Goal: Information Seeking & Learning: Learn about a topic

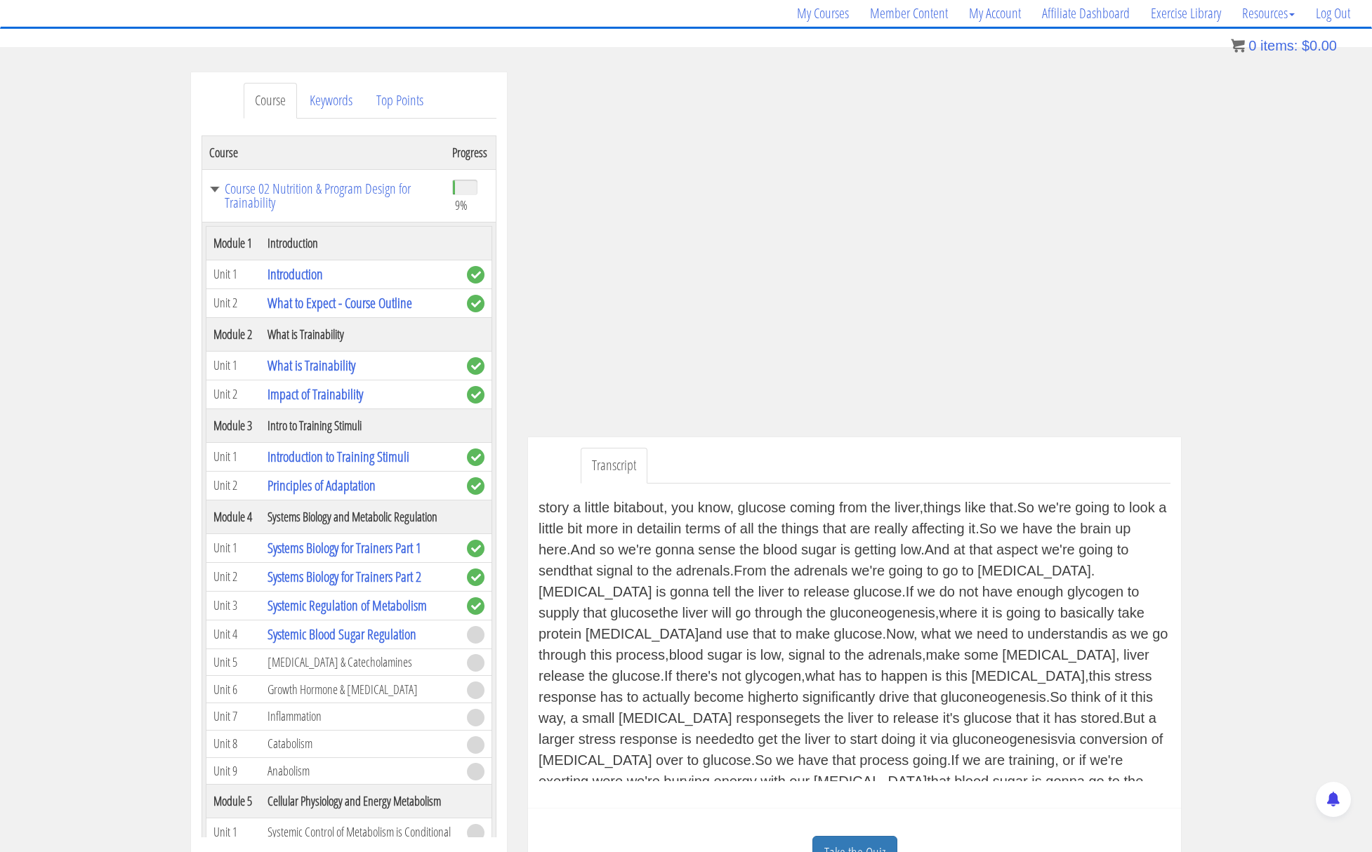
scroll to position [23, 0]
click at [1278, 215] on div "Course Keywords Top Points Course Progress Course 02 Nutrition & Program Design…" at bounding box center [686, 485] width 1372 height 826
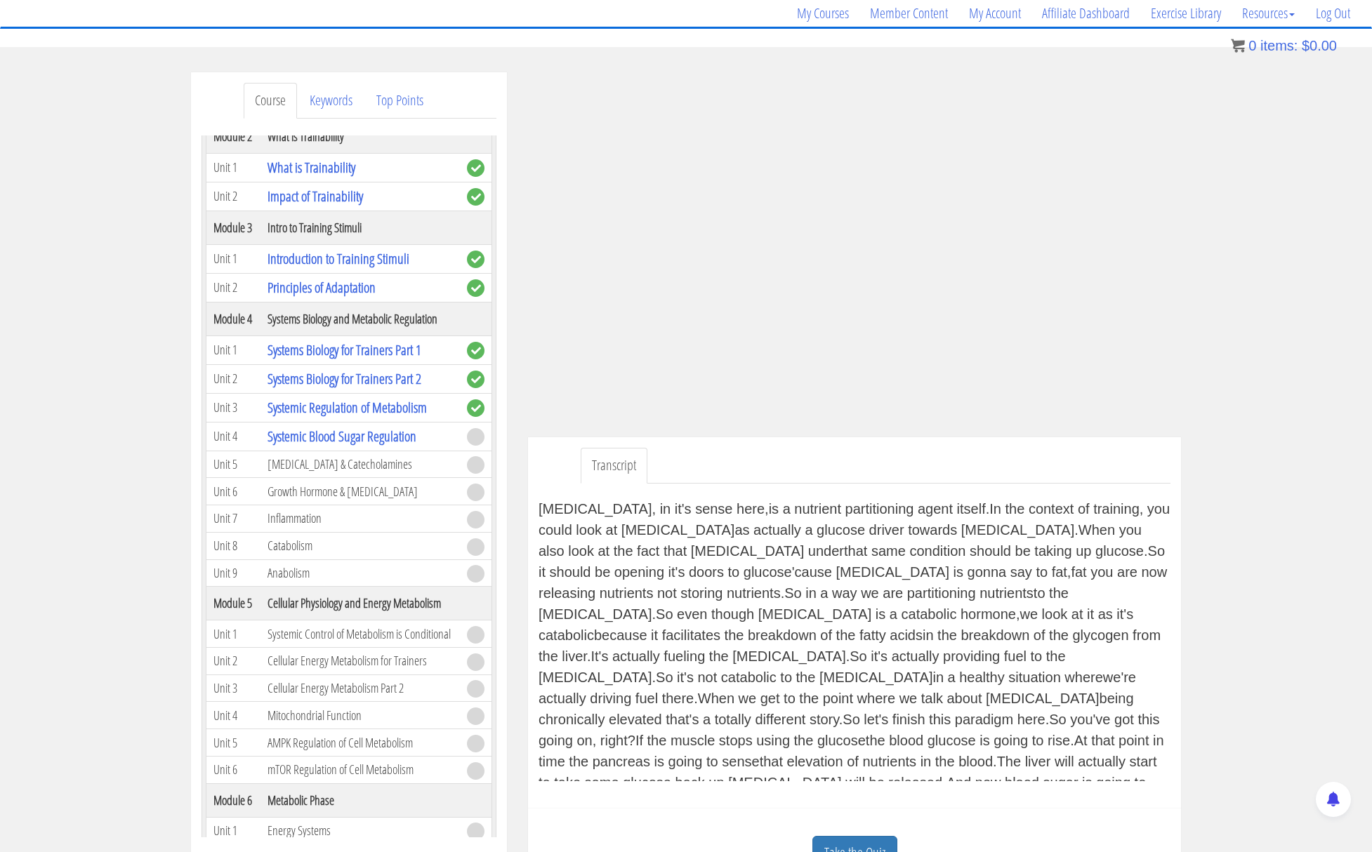
scroll to position [544, 0]
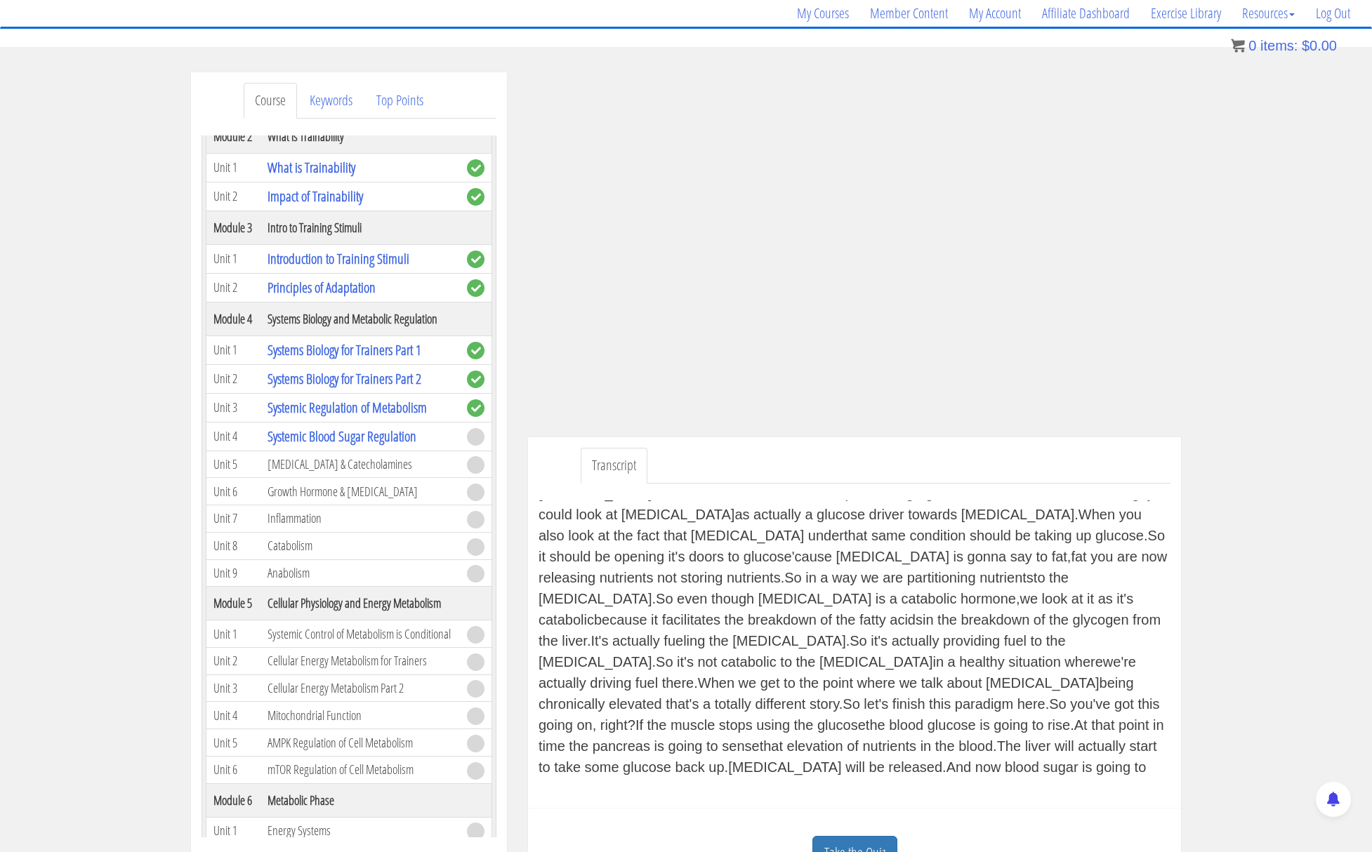
click at [859, 849] on link "Take the Quiz" at bounding box center [854, 853] width 85 height 34
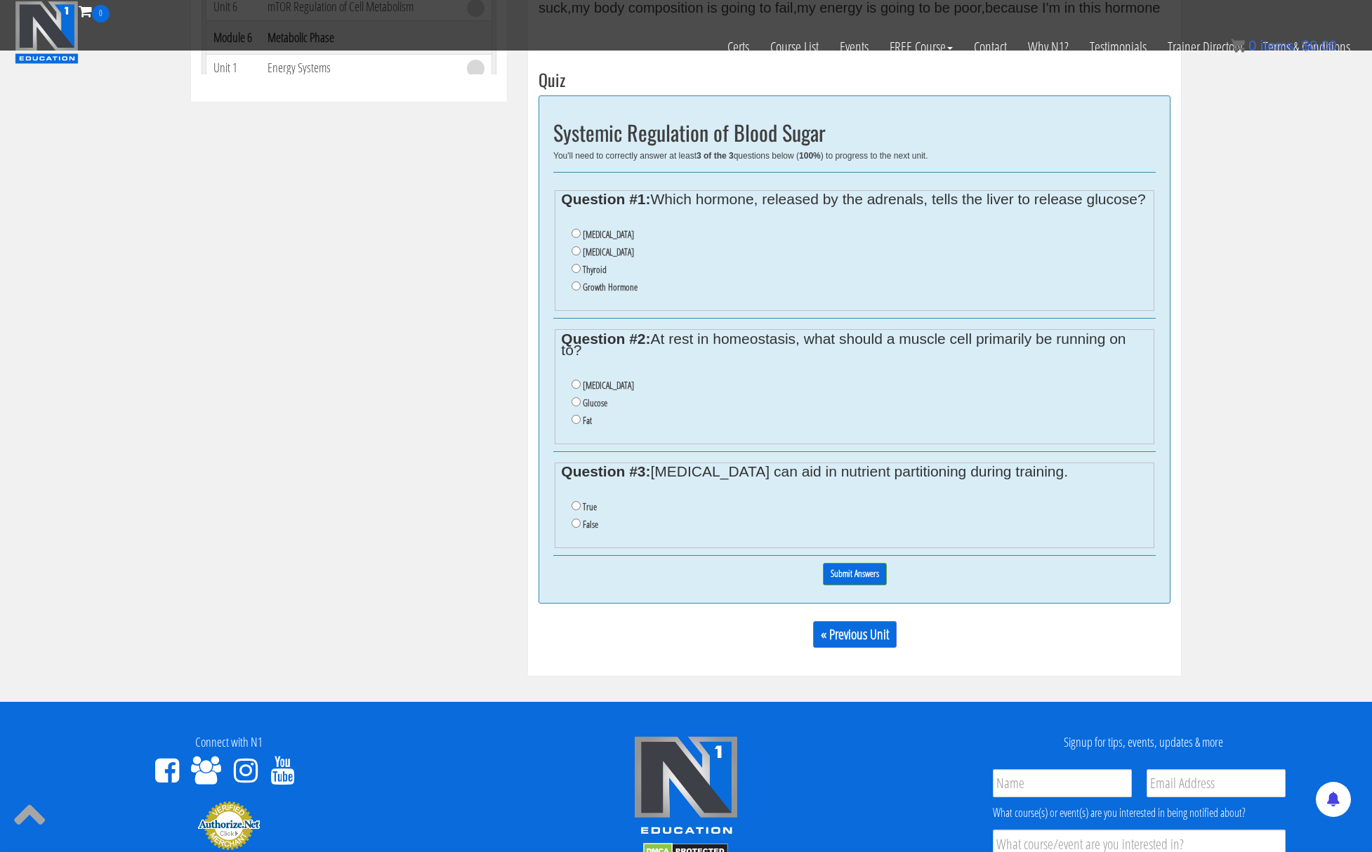
scroll to position [638, 0]
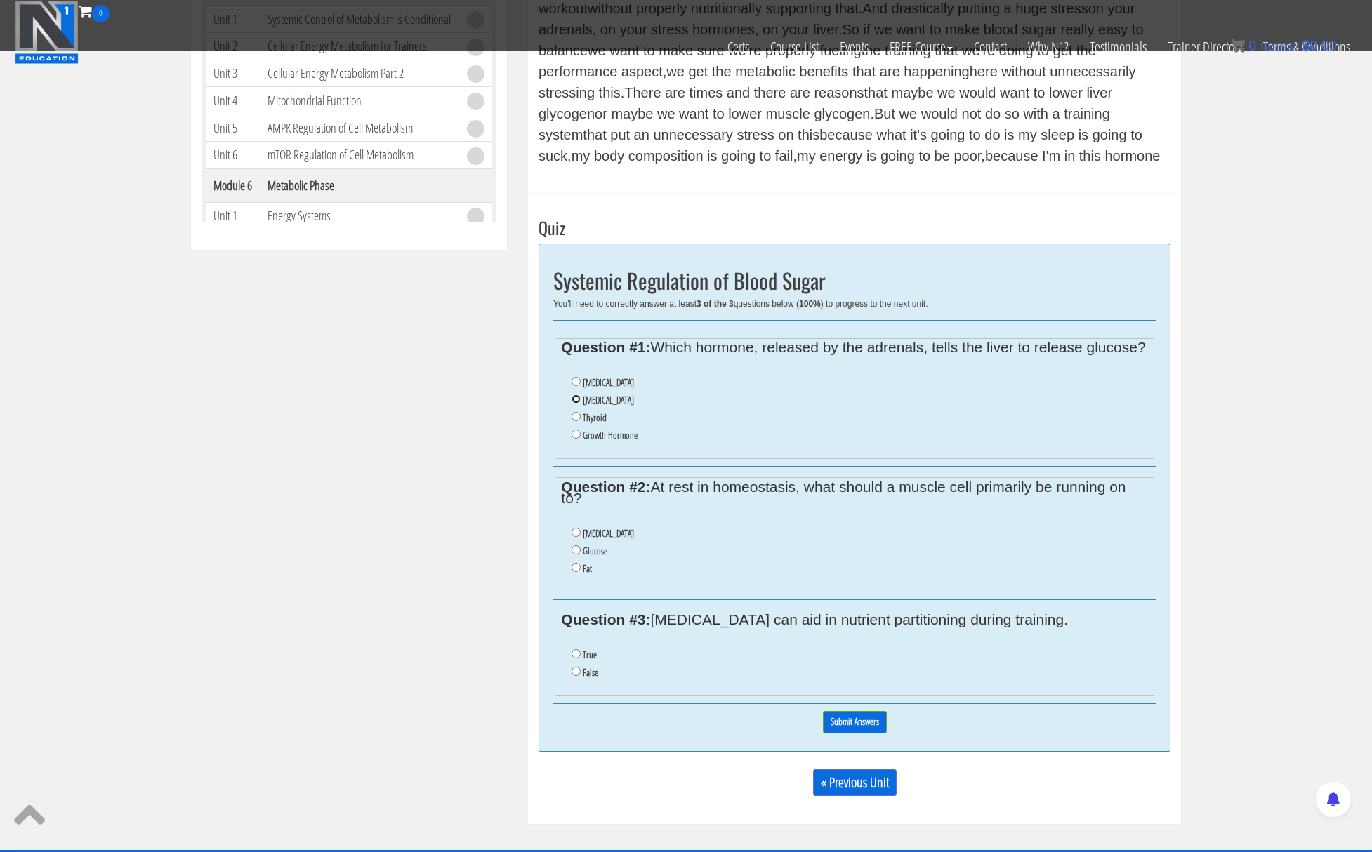
click at [576, 404] on input "[MEDICAL_DATA]" at bounding box center [576, 399] width 9 height 9
radio input "true"
click at [580, 578] on li "Fat" at bounding box center [860, 569] width 576 height 18
click at [574, 572] on input "Fat" at bounding box center [576, 567] width 9 height 9
radio input "true"
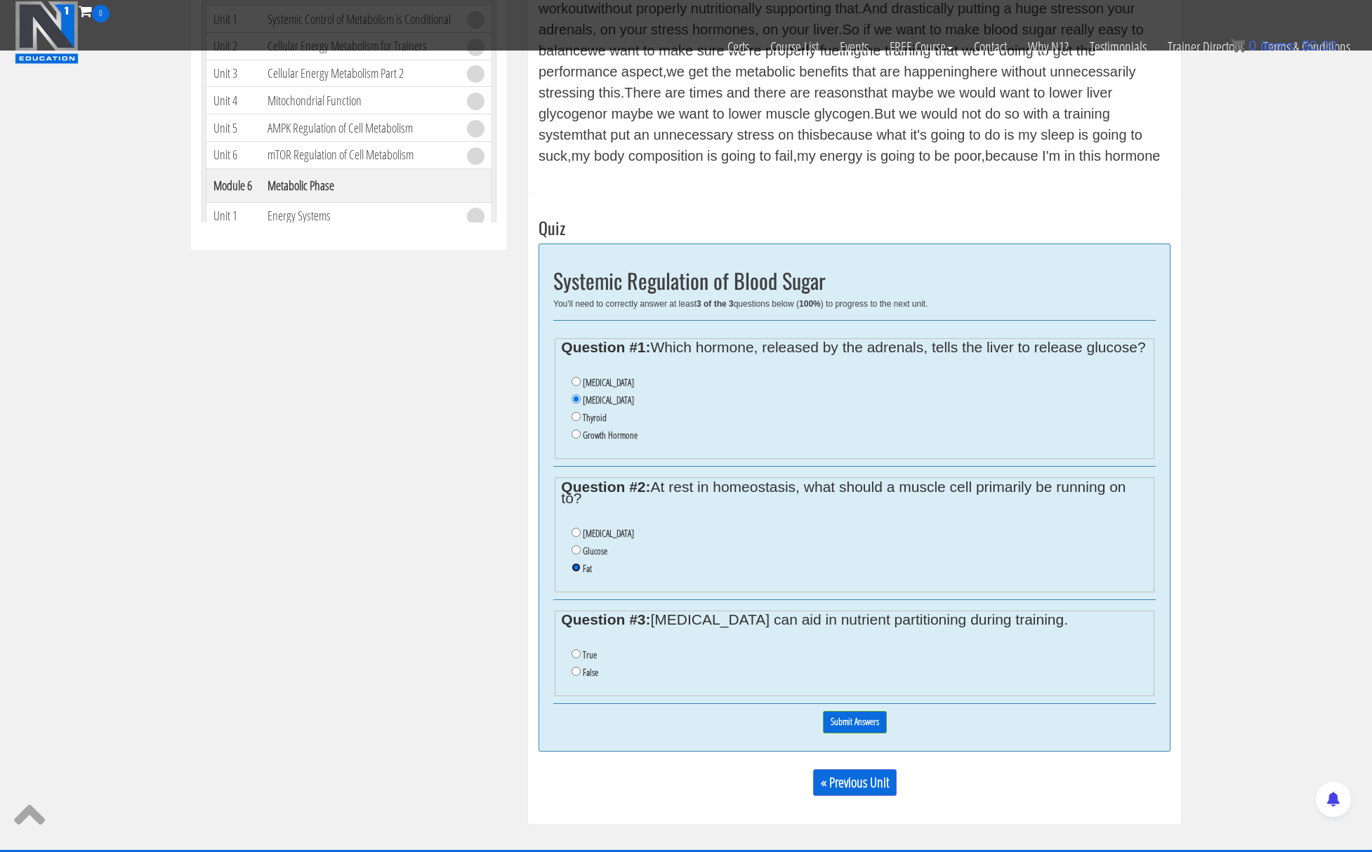
scroll to position [642, 0]
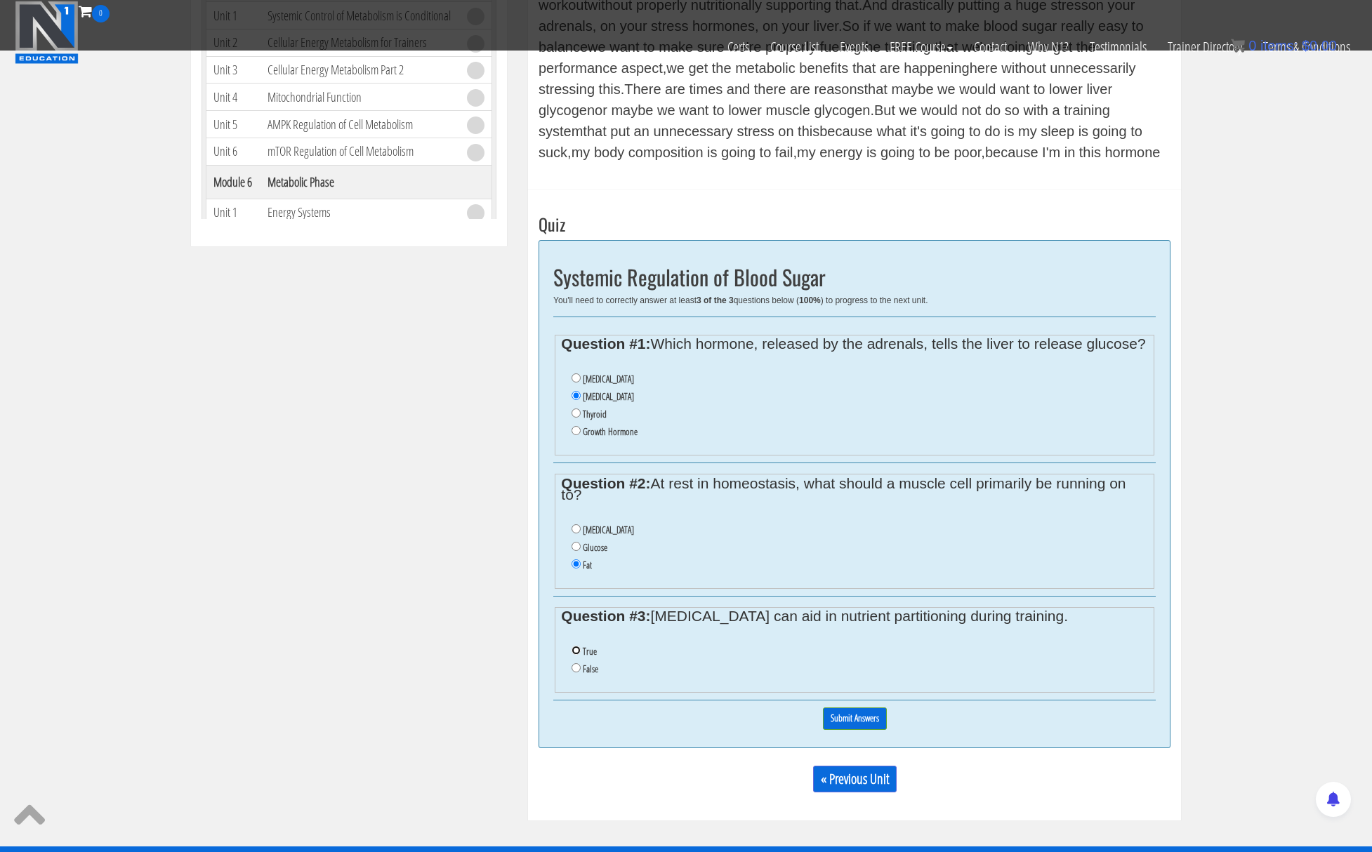
click at [575, 655] on input "True" at bounding box center [576, 650] width 9 height 9
radio input "true"
click at [842, 730] on input "Submit Answers" at bounding box center [855, 719] width 64 height 22
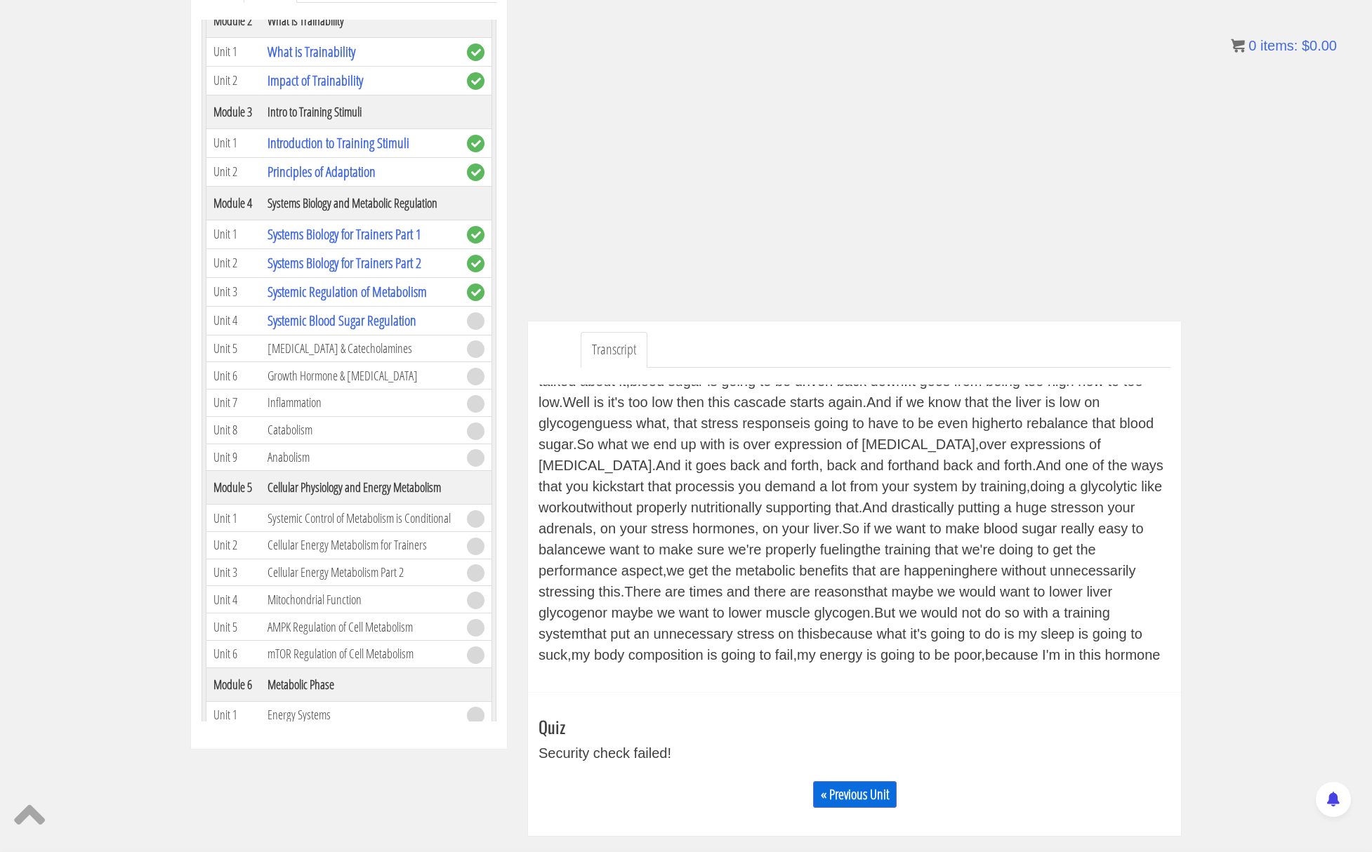
scroll to position [229, 0]
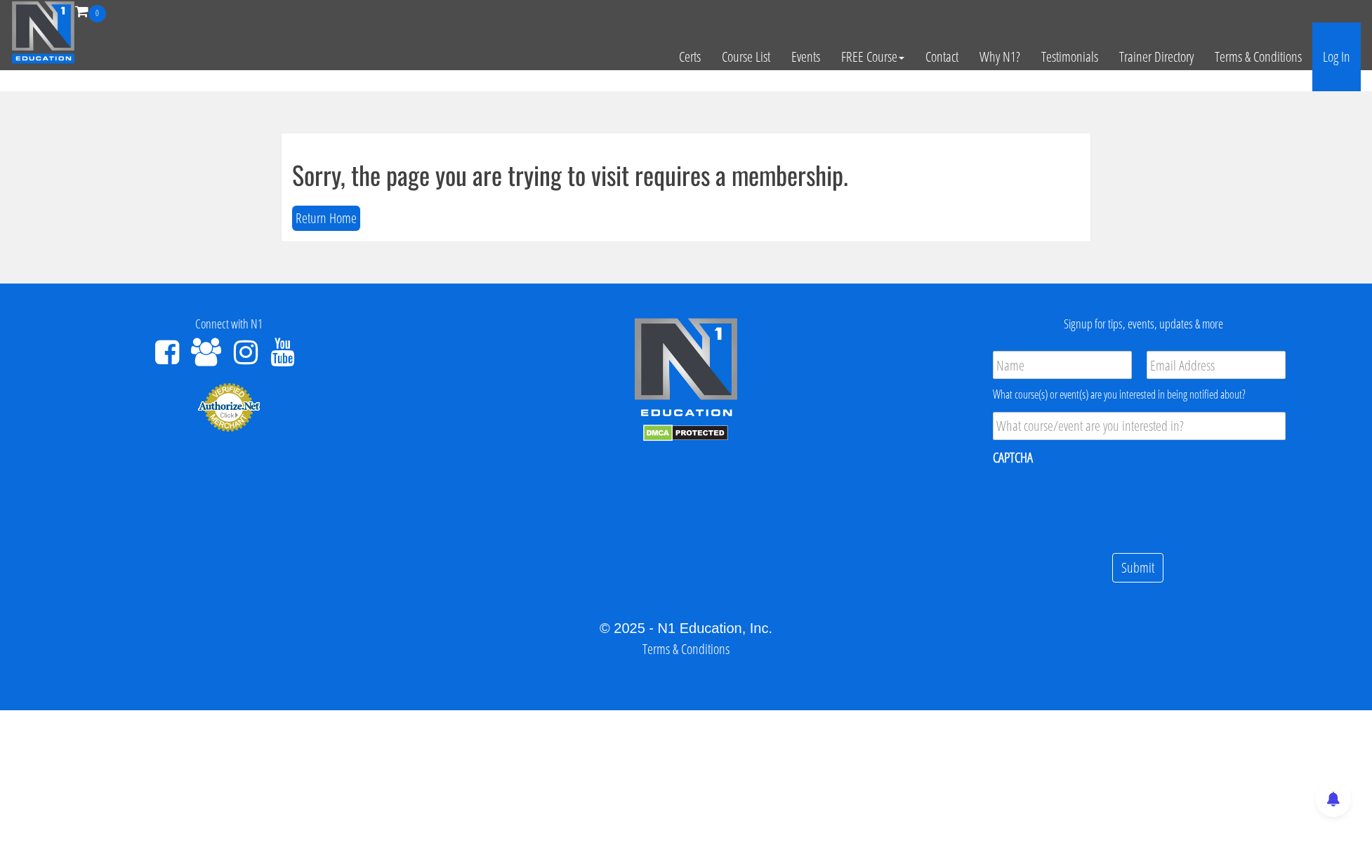
click at [1321, 58] on link "Log In" at bounding box center [1336, 56] width 48 height 69
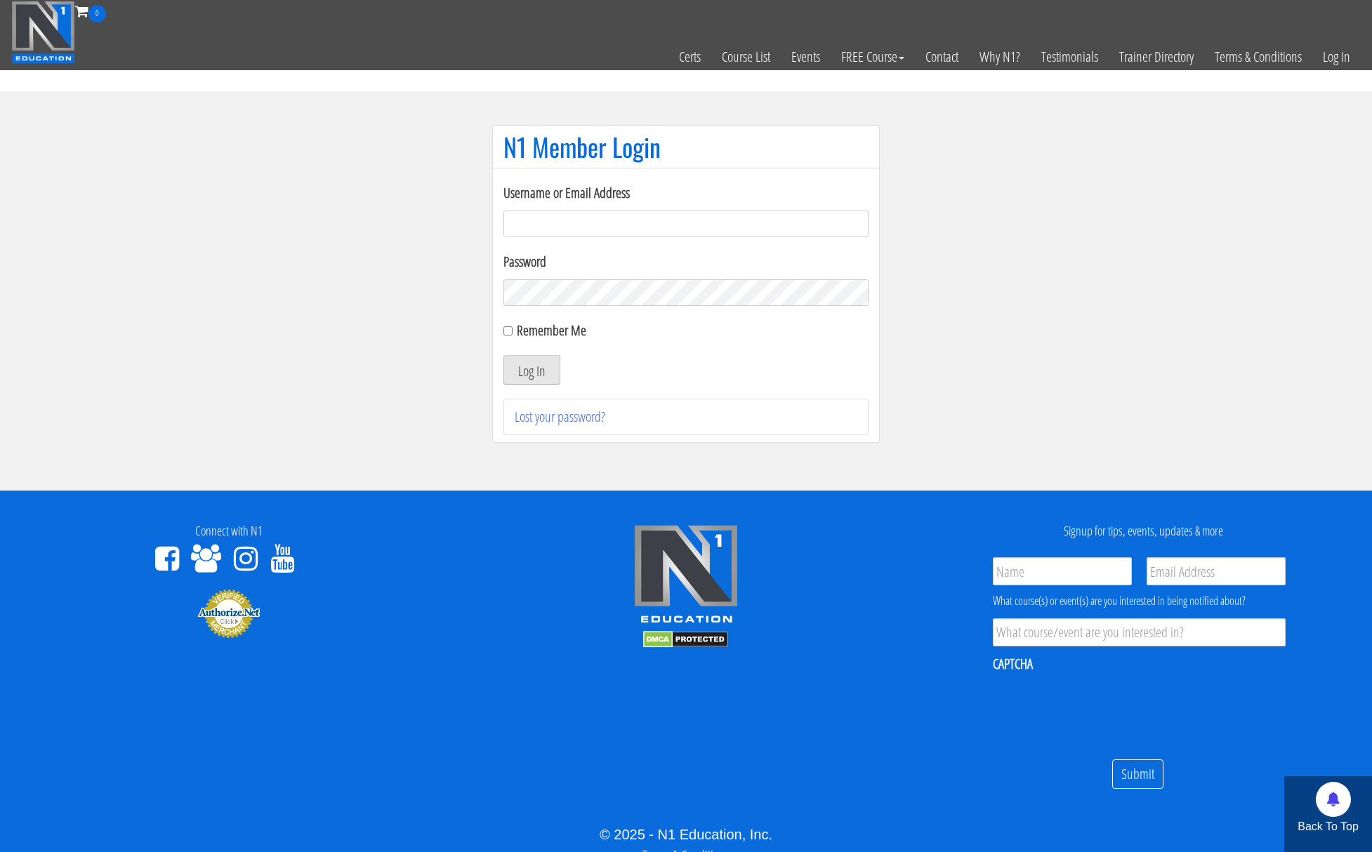
type input "kortney.riedy-2815"
click at [546, 367] on button "Log In" at bounding box center [531, 369] width 57 height 29
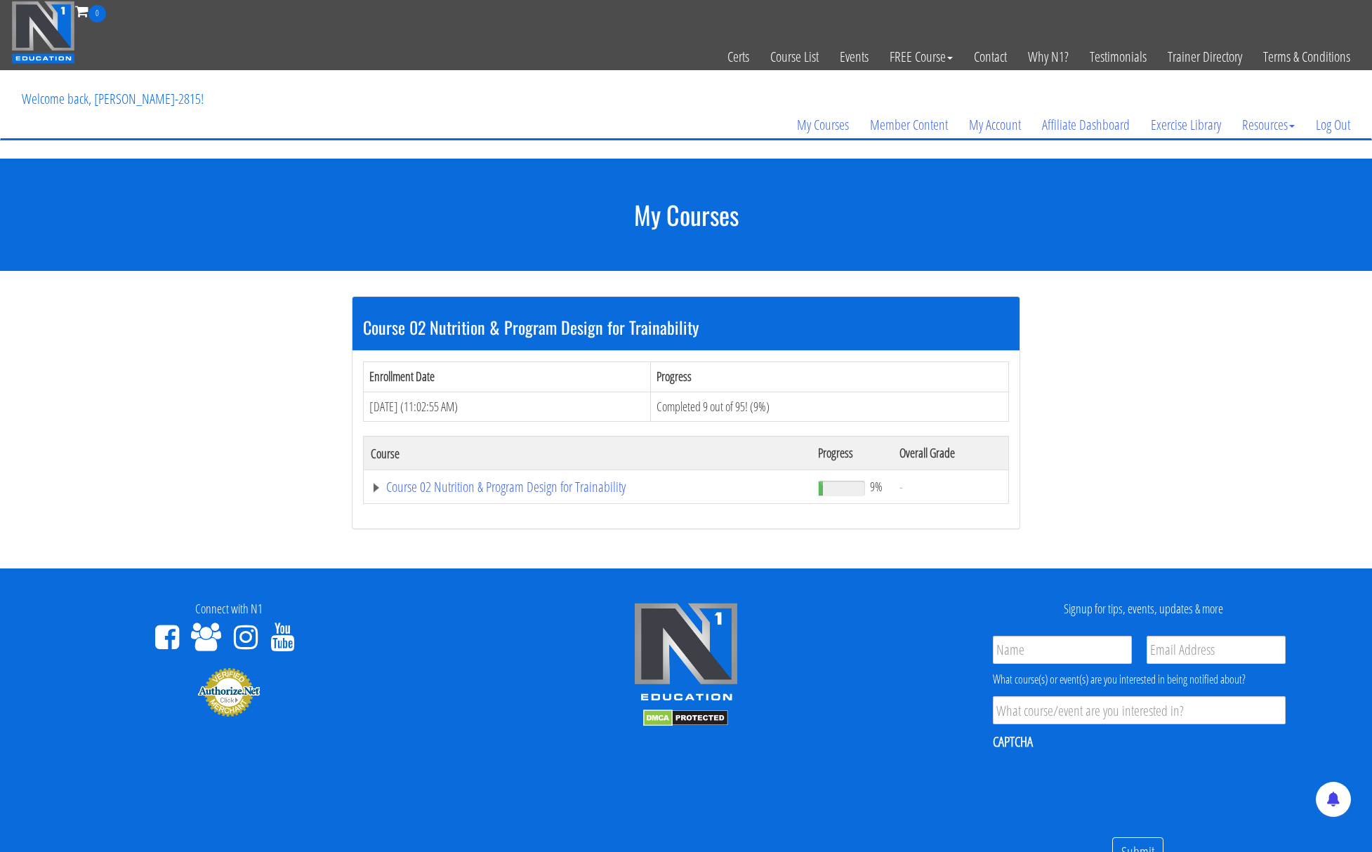
click at [519, 501] on td "Course 02 Nutrition & Program Design for Trainability" at bounding box center [587, 487] width 447 height 34
click at [376, 487] on link "Course 02 Nutrition & Program Design for Trainability" at bounding box center [587, 487] width 433 height 14
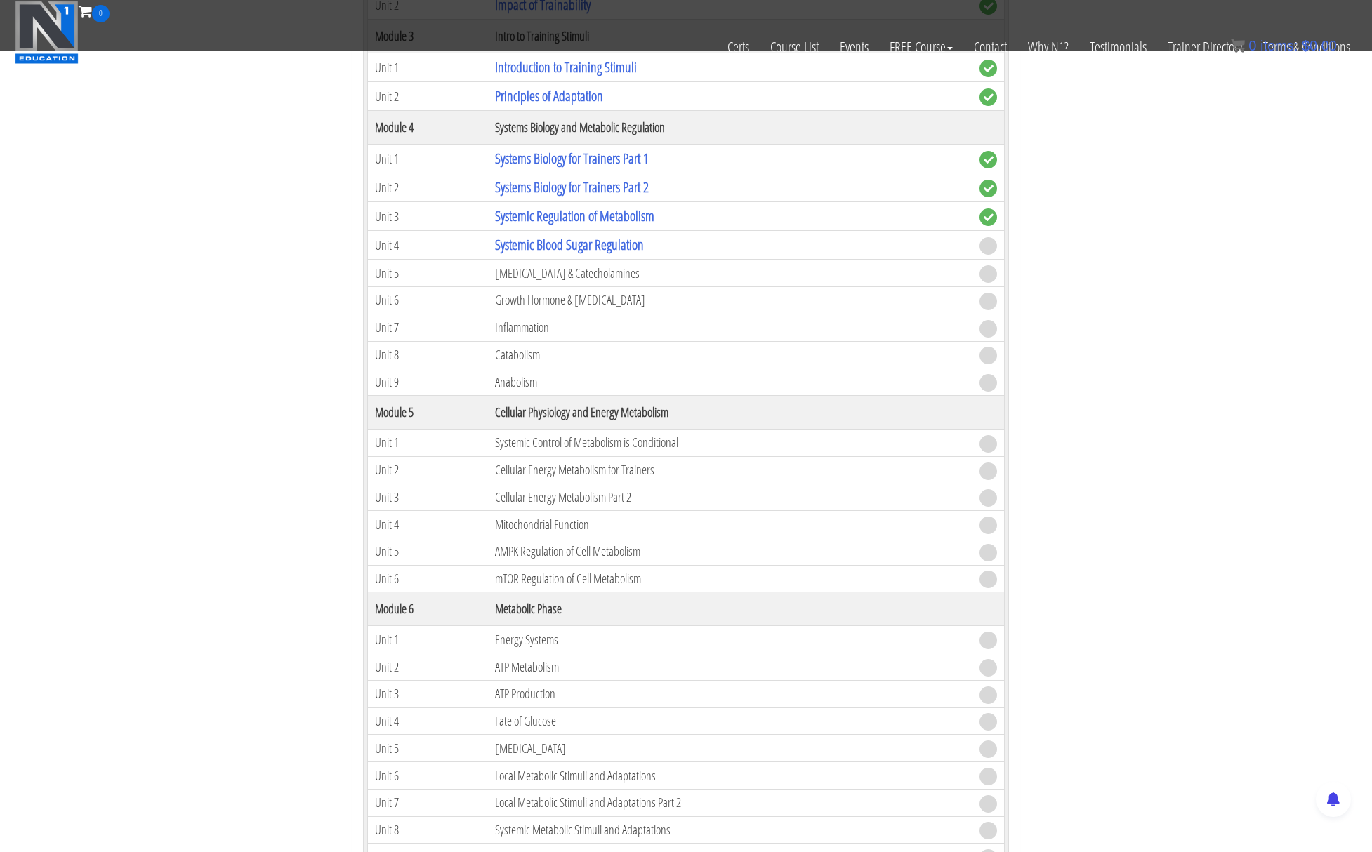
scroll to position [585, 0]
click at [623, 237] on link "Systemic Blood Sugar Regulation" at bounding box center [569, 242] width 149 height 19
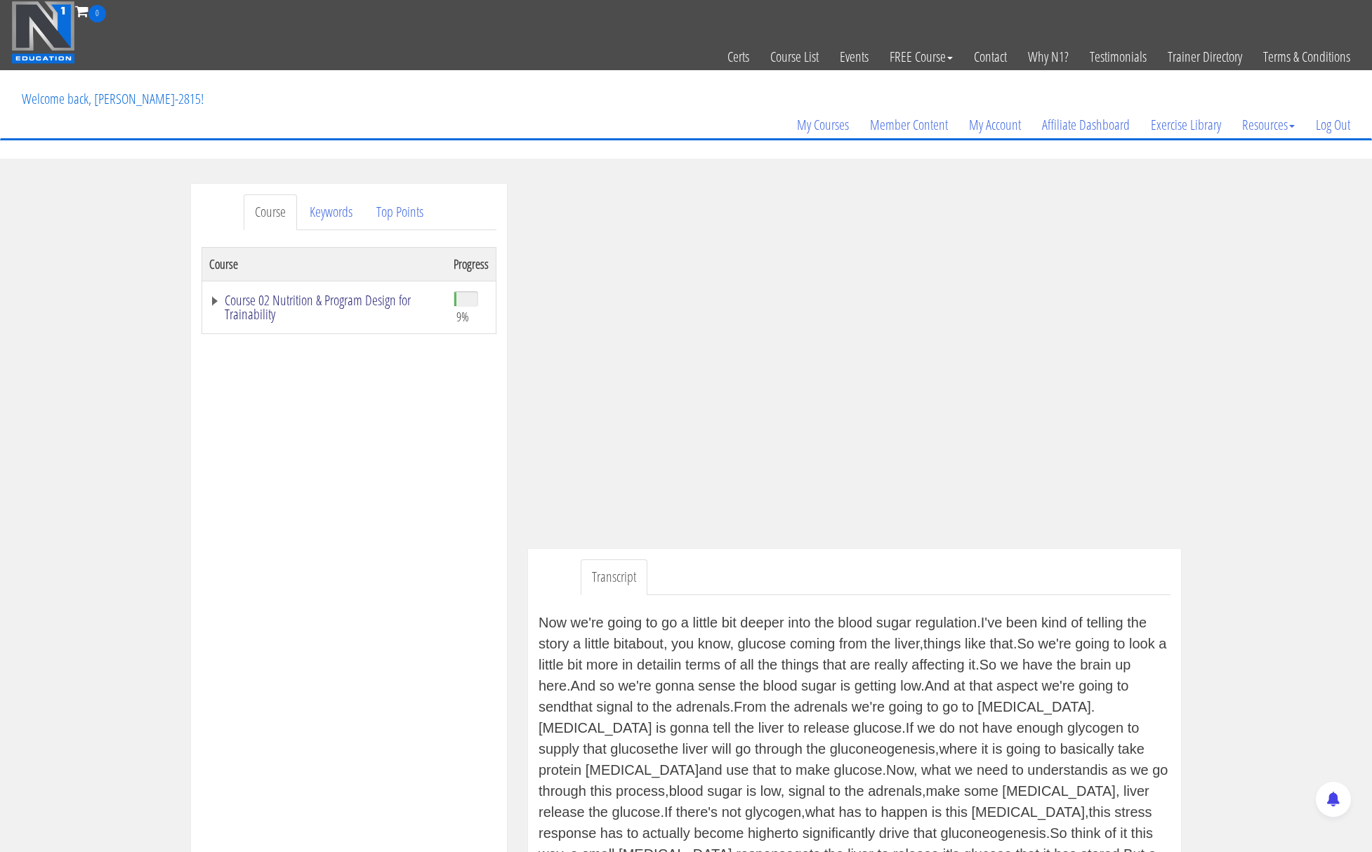
click at [216, 296] on link "Course 02 Nutrition & Program Design for Trainability" at bounding box center [324, 307] width 230 height 28
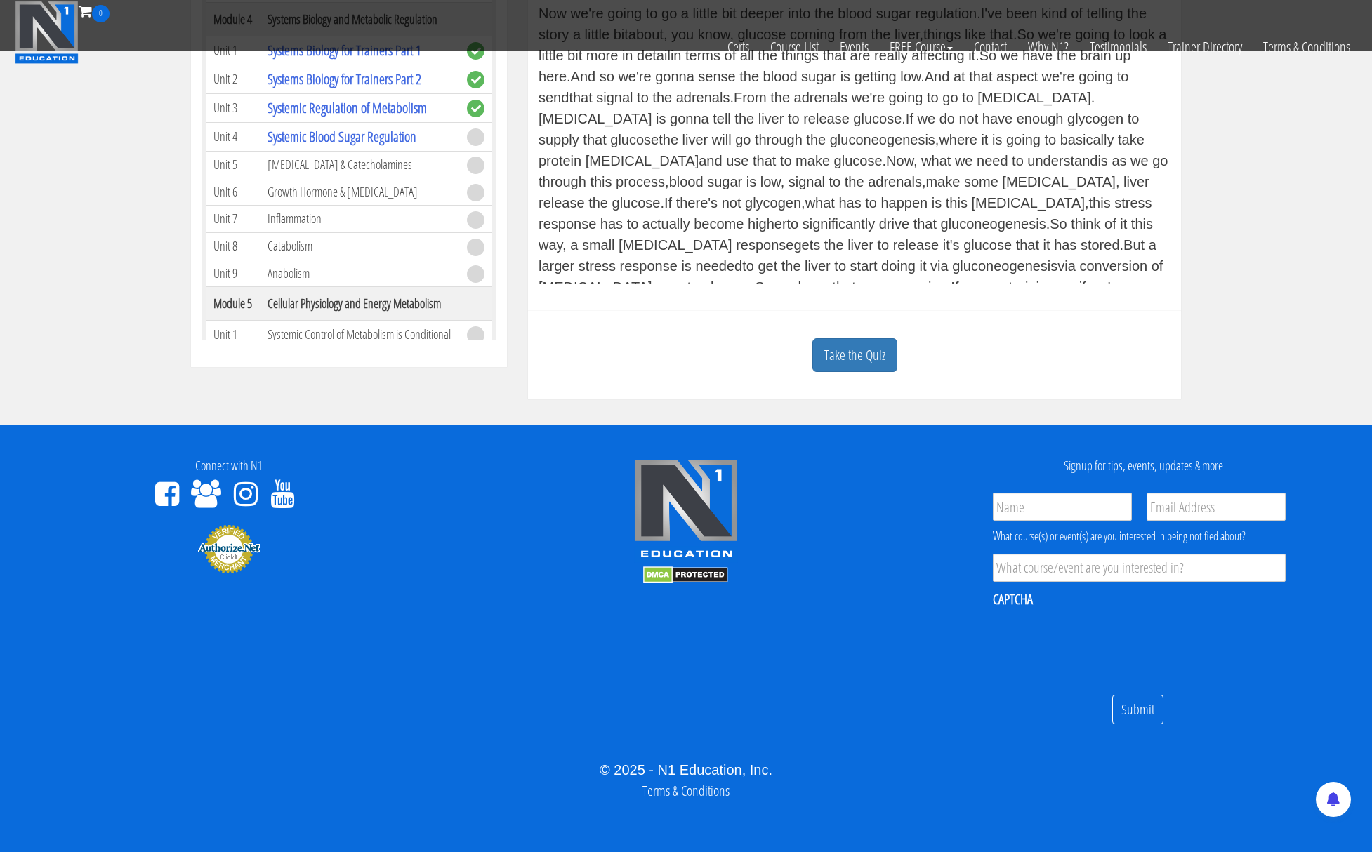
scroll to position [508, 0]
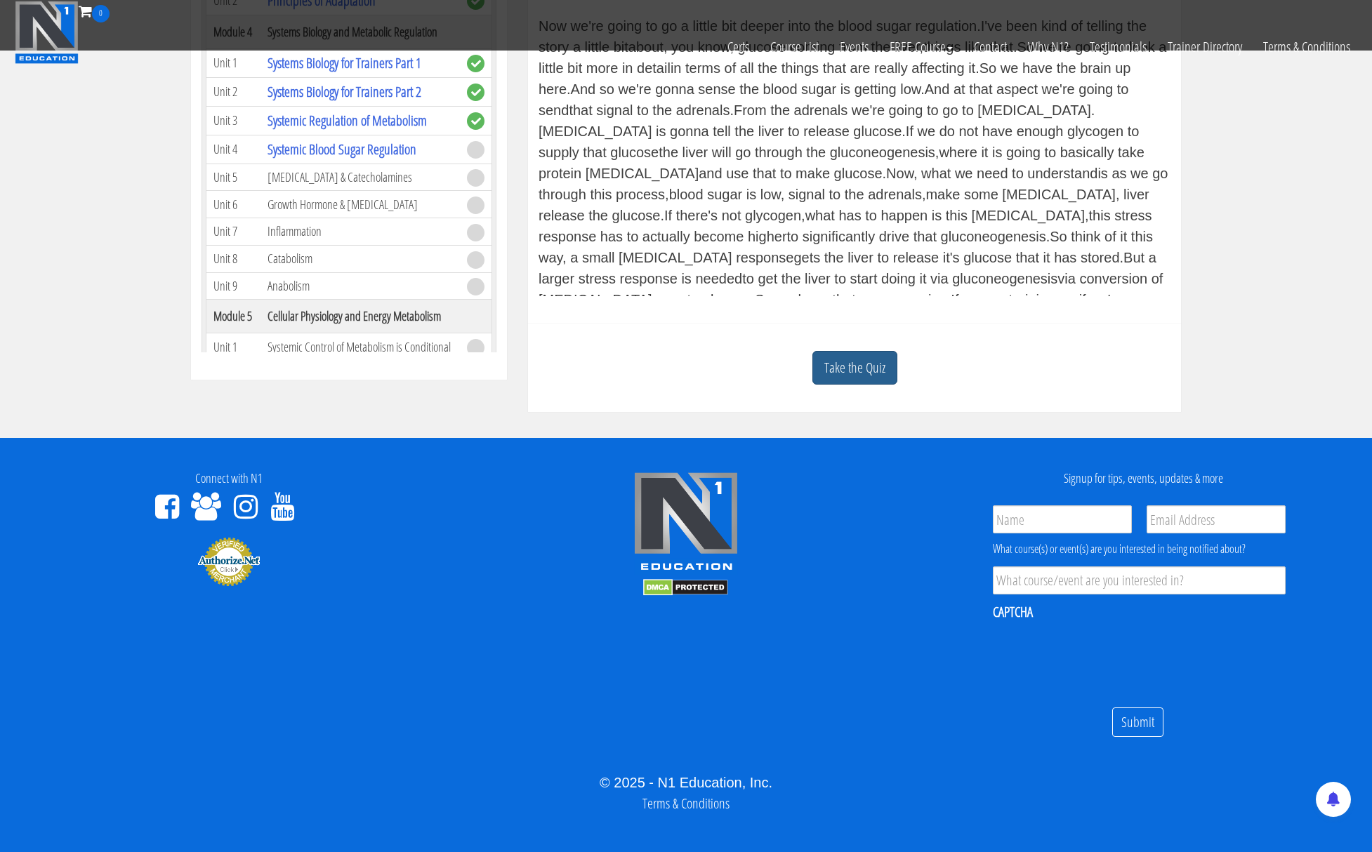
click at [830, 371] on link "Take the Quiz" at bounding box center [854, 368] width 85 height 34
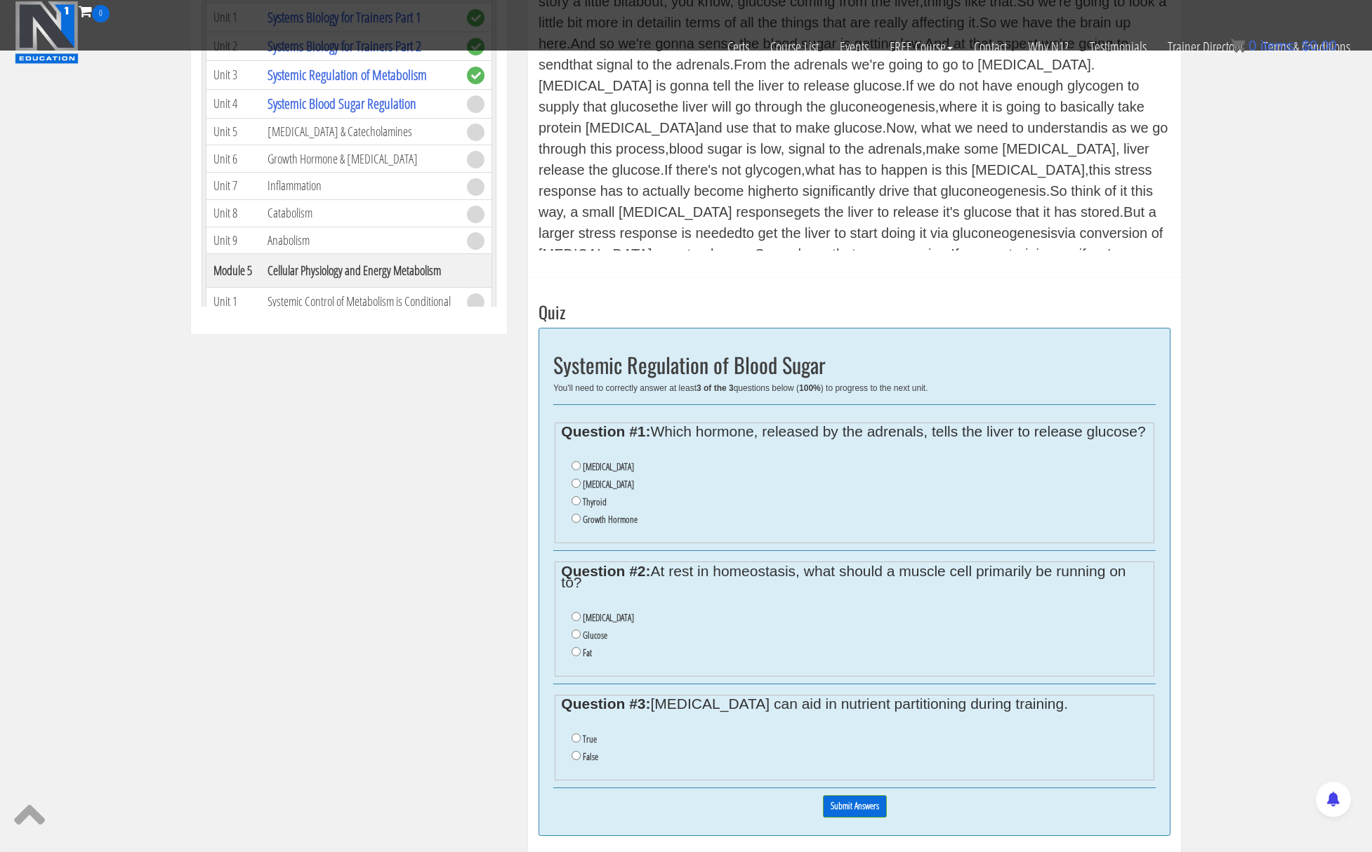
scroll to position [562, 0]
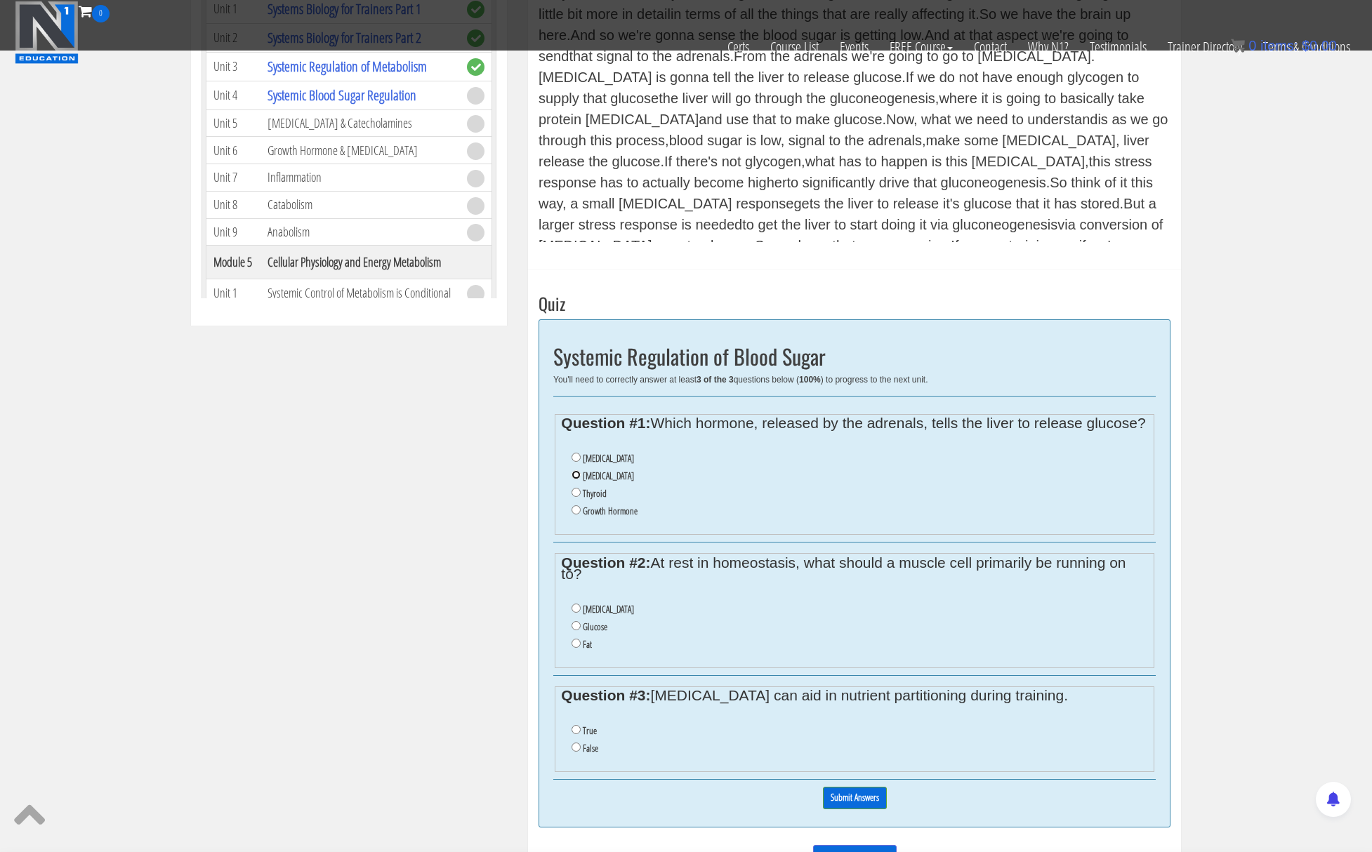
click at [576, 480] on input "[MEDICAL_DATA]" at bounding box center [576, 474] width 9 height 9
radio input "true"
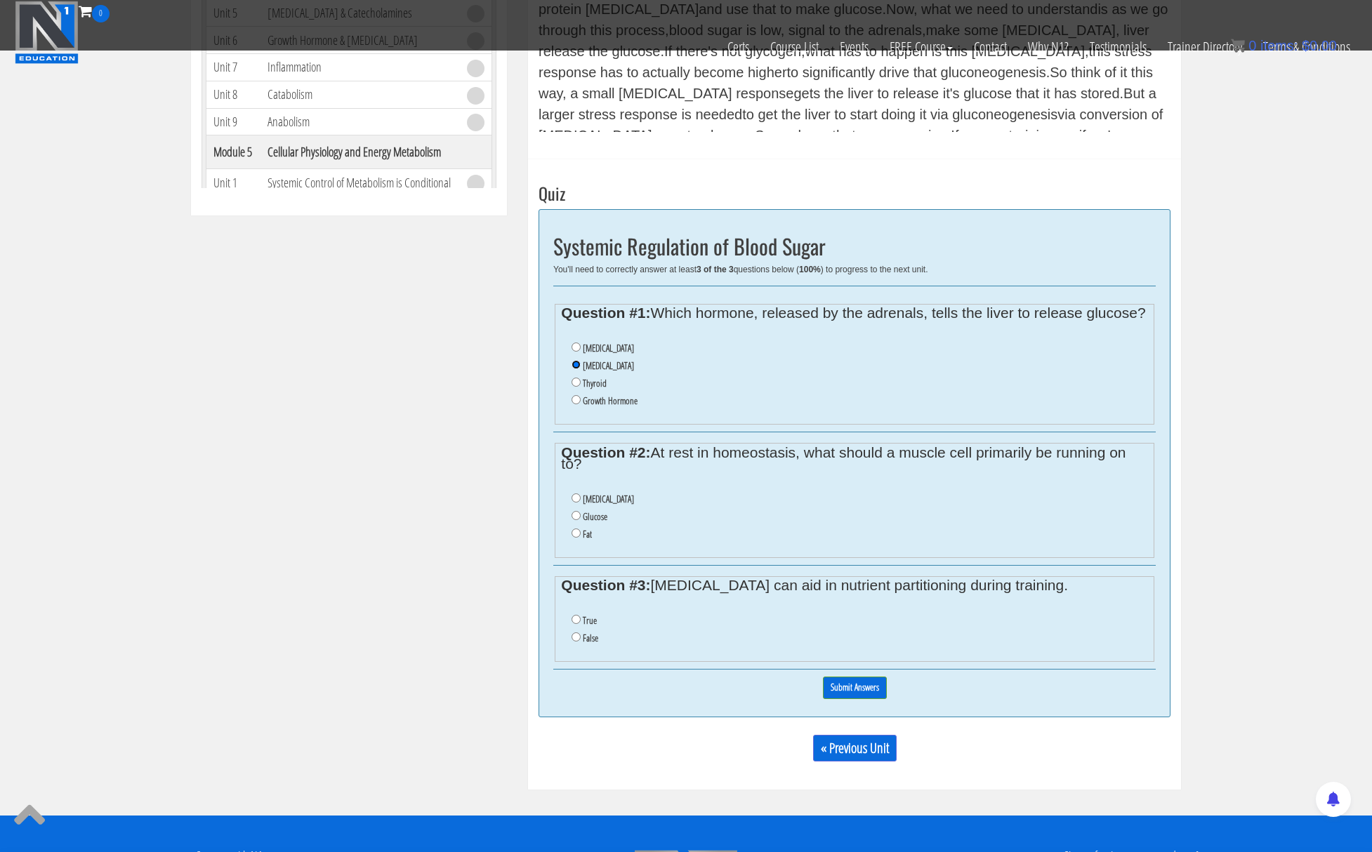
scroll to position [701, 0]
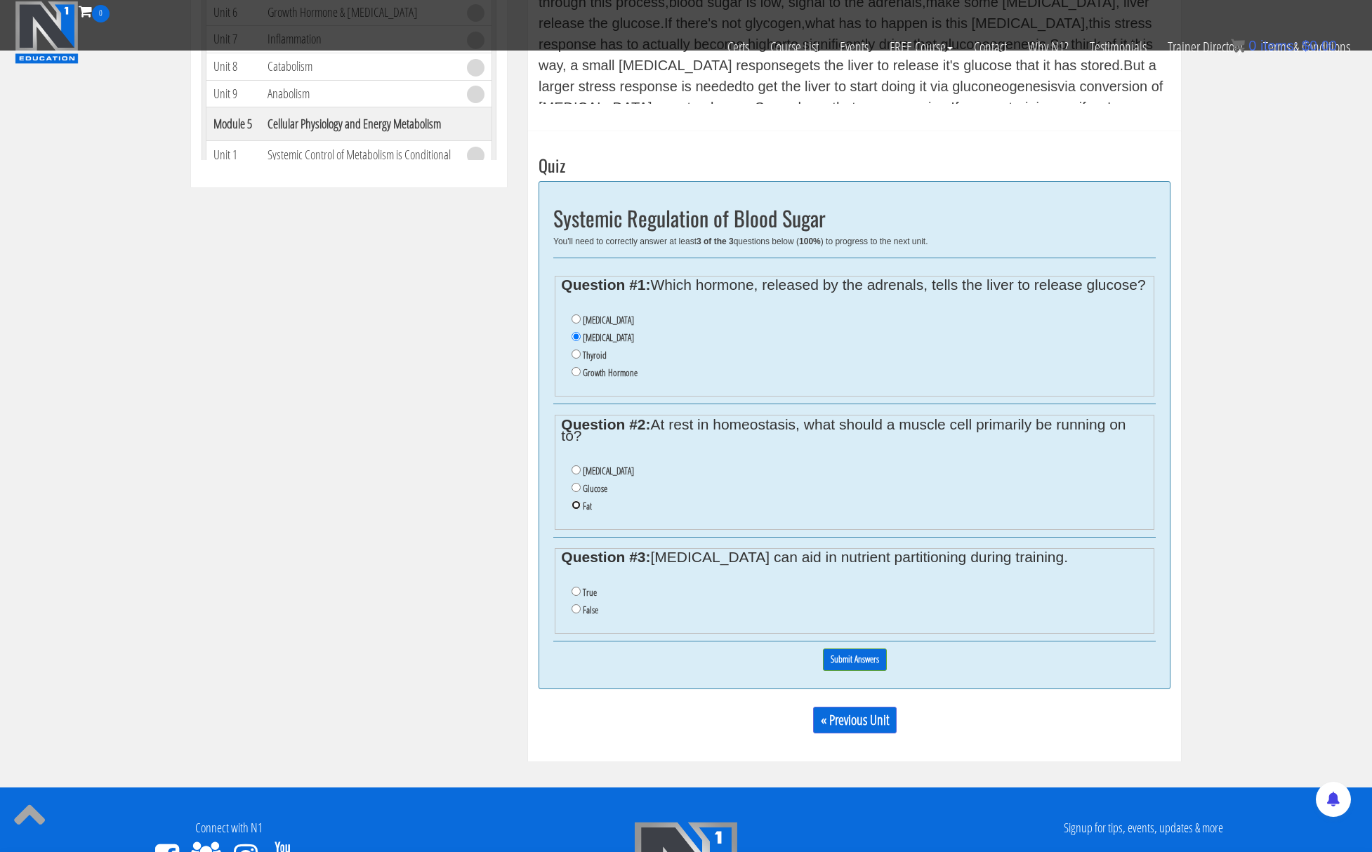
click at [579, 510] on input "Fat" at bounding box center [576, 505] width 9 height 9
radio input "true"
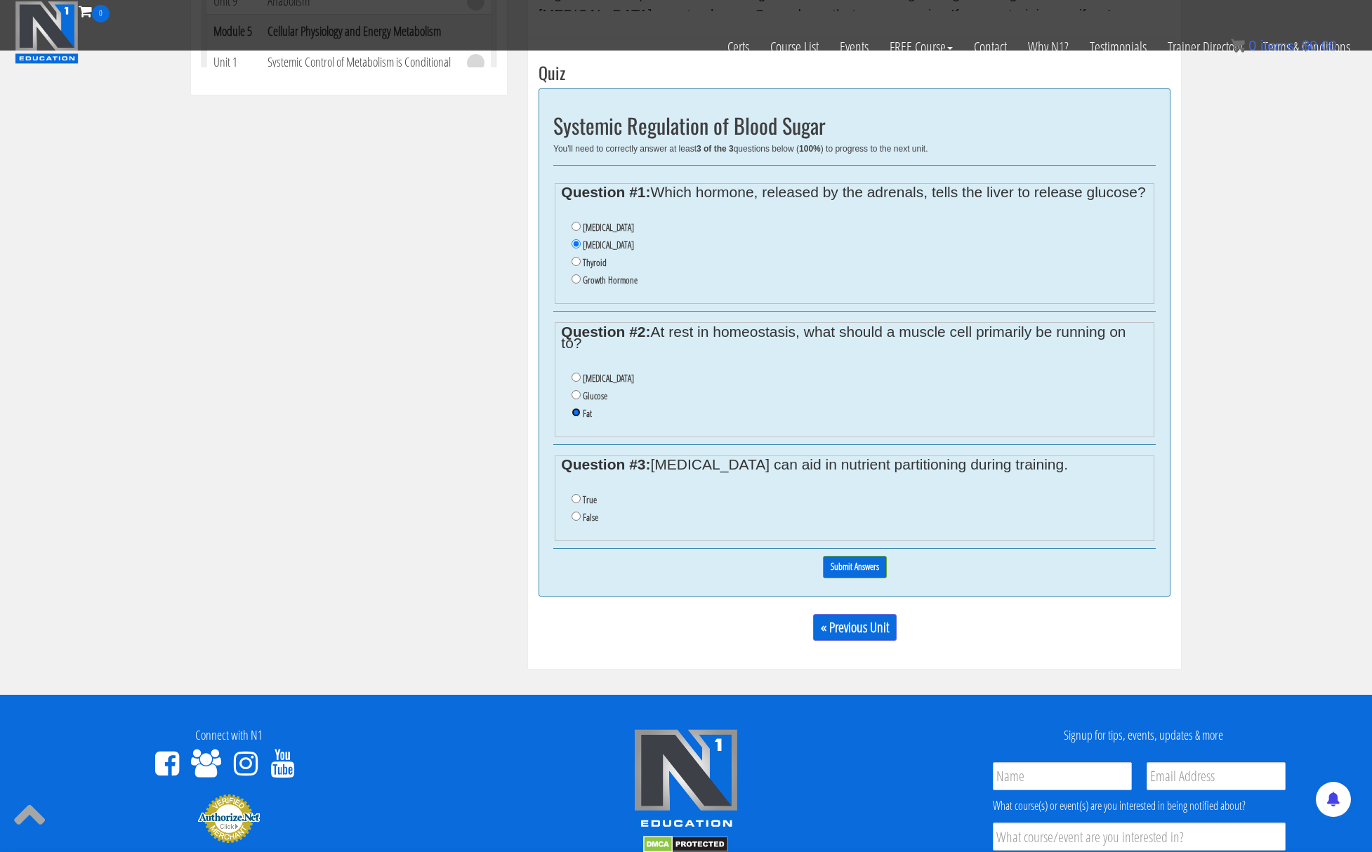
scroll to position [794, 0]
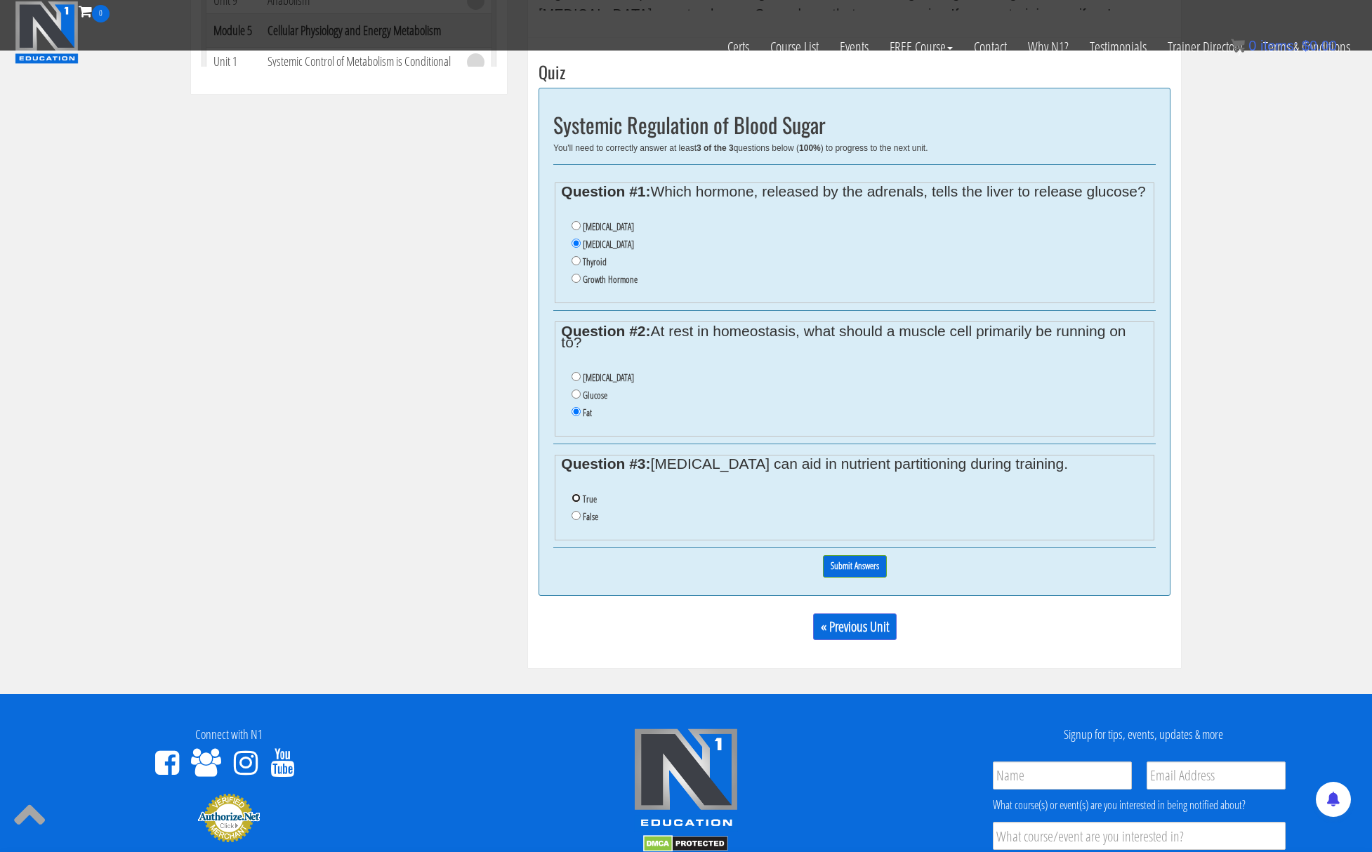
click at [576, 503] on input "True" at bounding box center [576, 498] width 9 height 9
radio input "true"
click at [860, 577] on input "Submit Answers" at bounding box center [855, 566] width 64 height 22
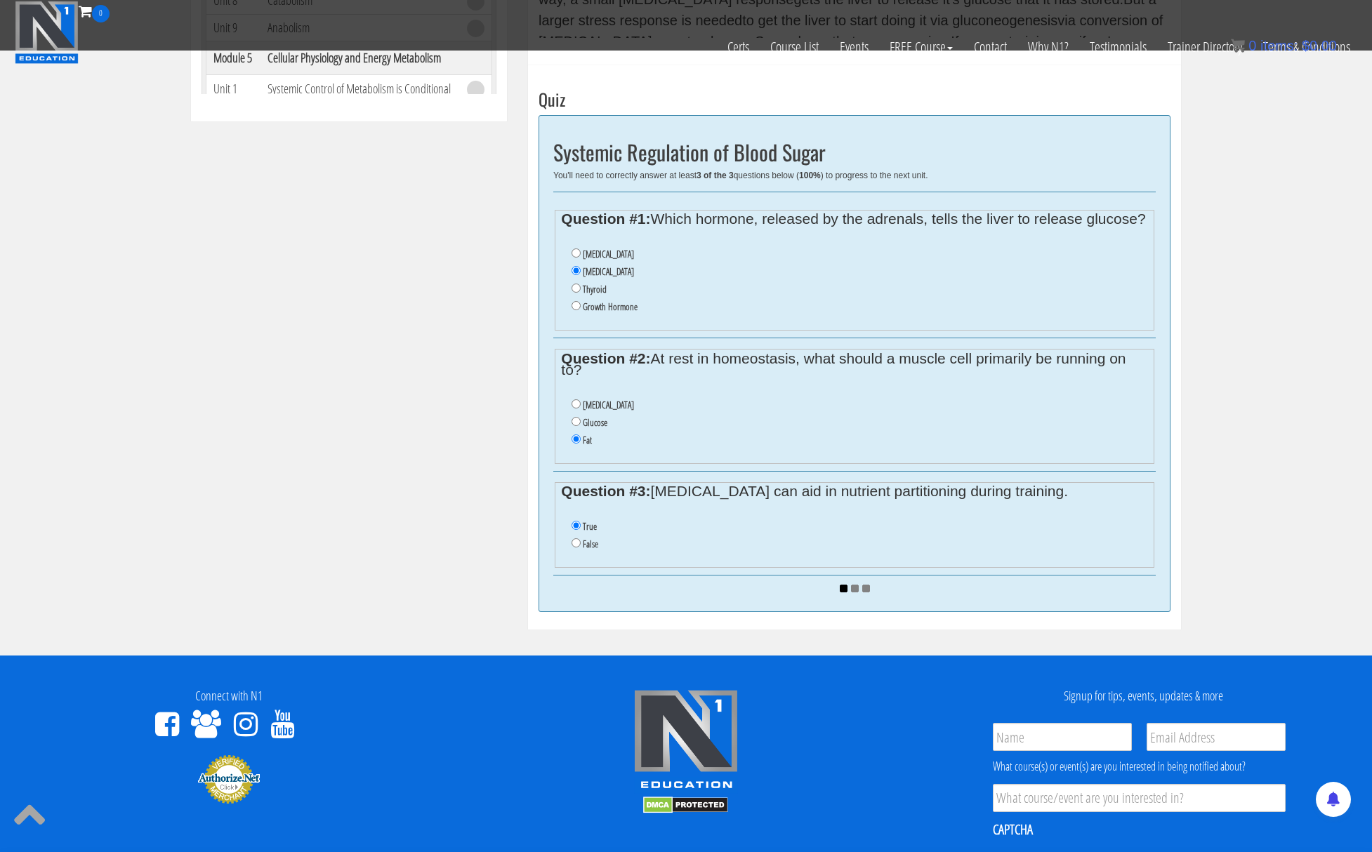
scroll to position [766, 0]
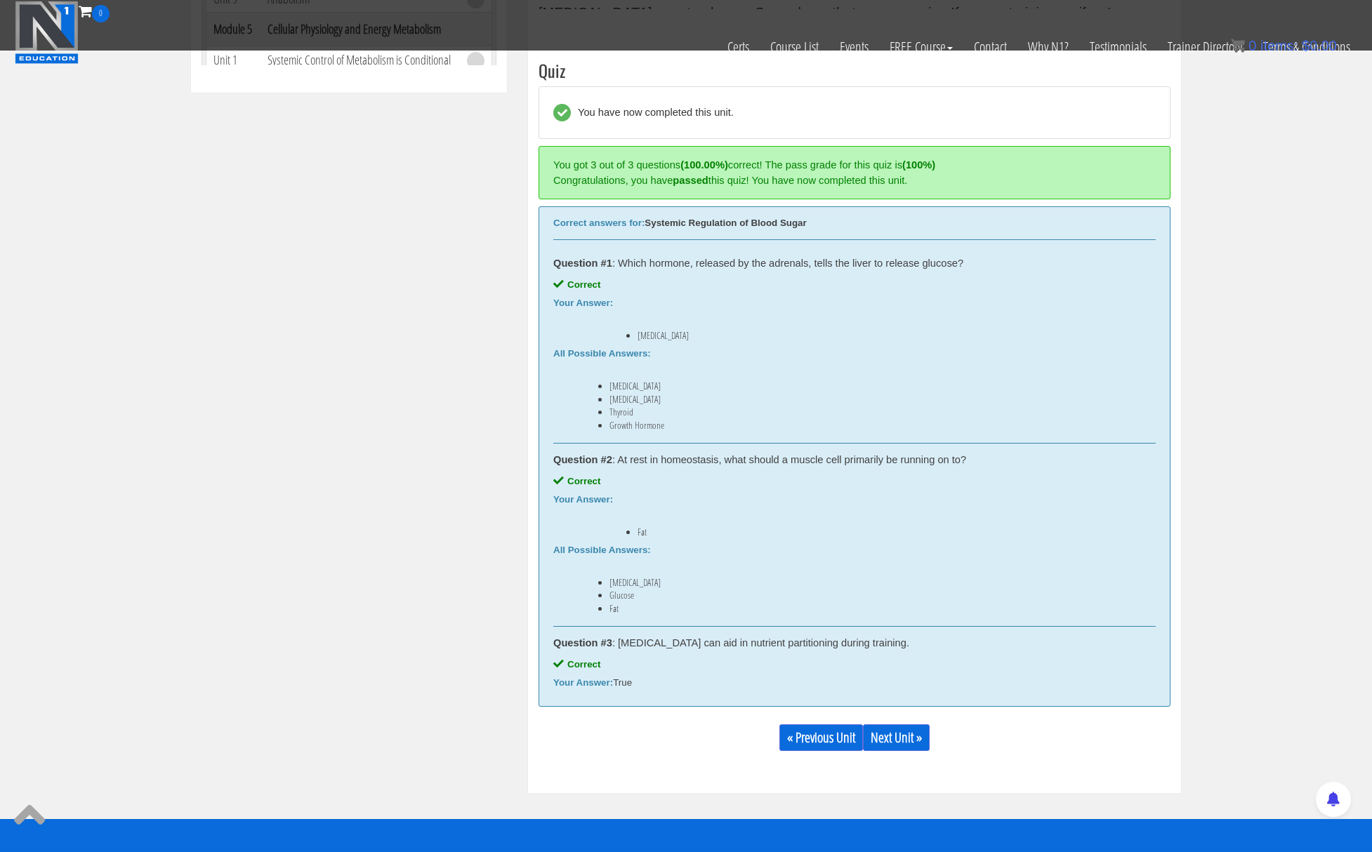
scroll to position [812, 0]
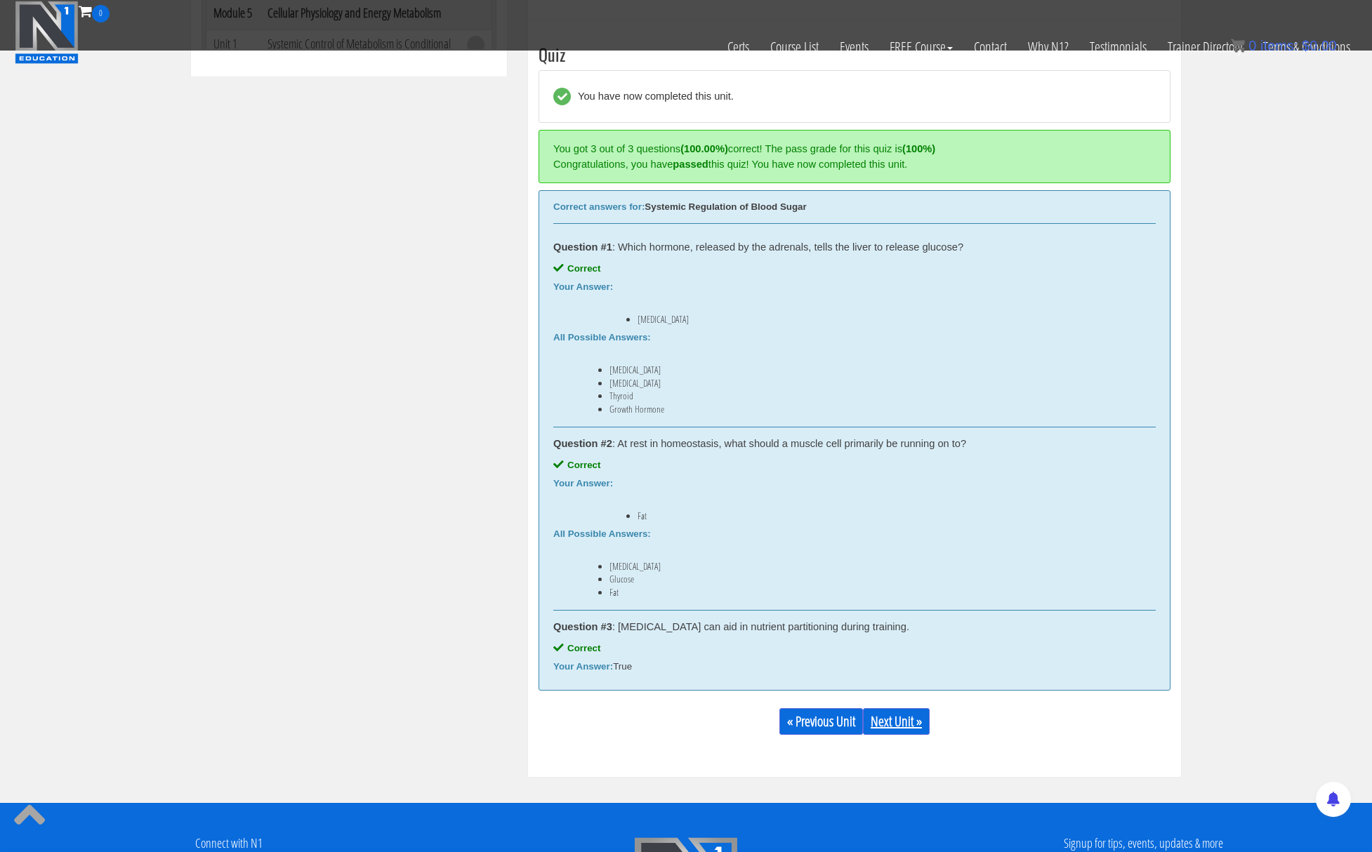
click at [878, 724] on link "Next Unit »" at bounding box center [896, 721] width 67 height 27
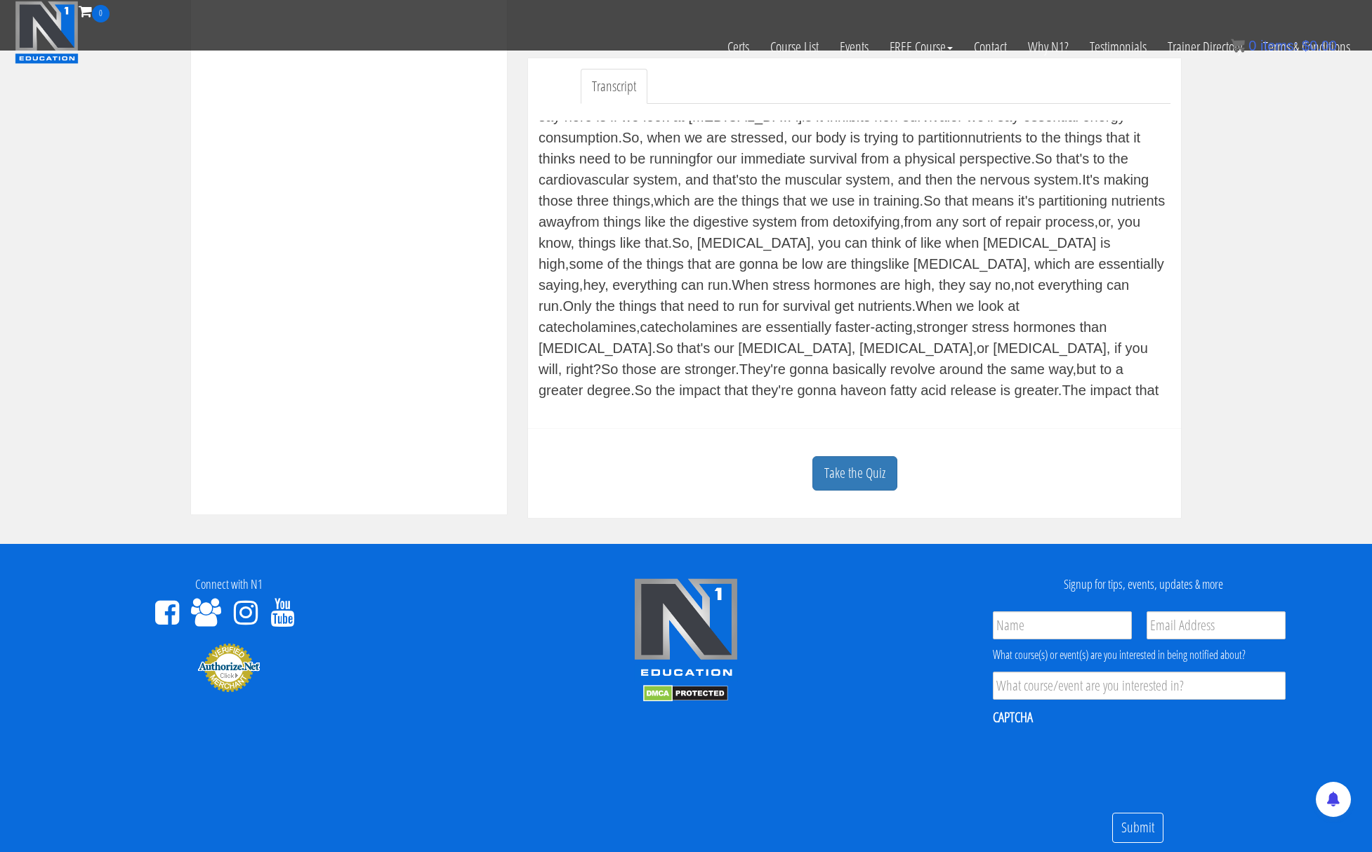
scroll to position [493, 0]
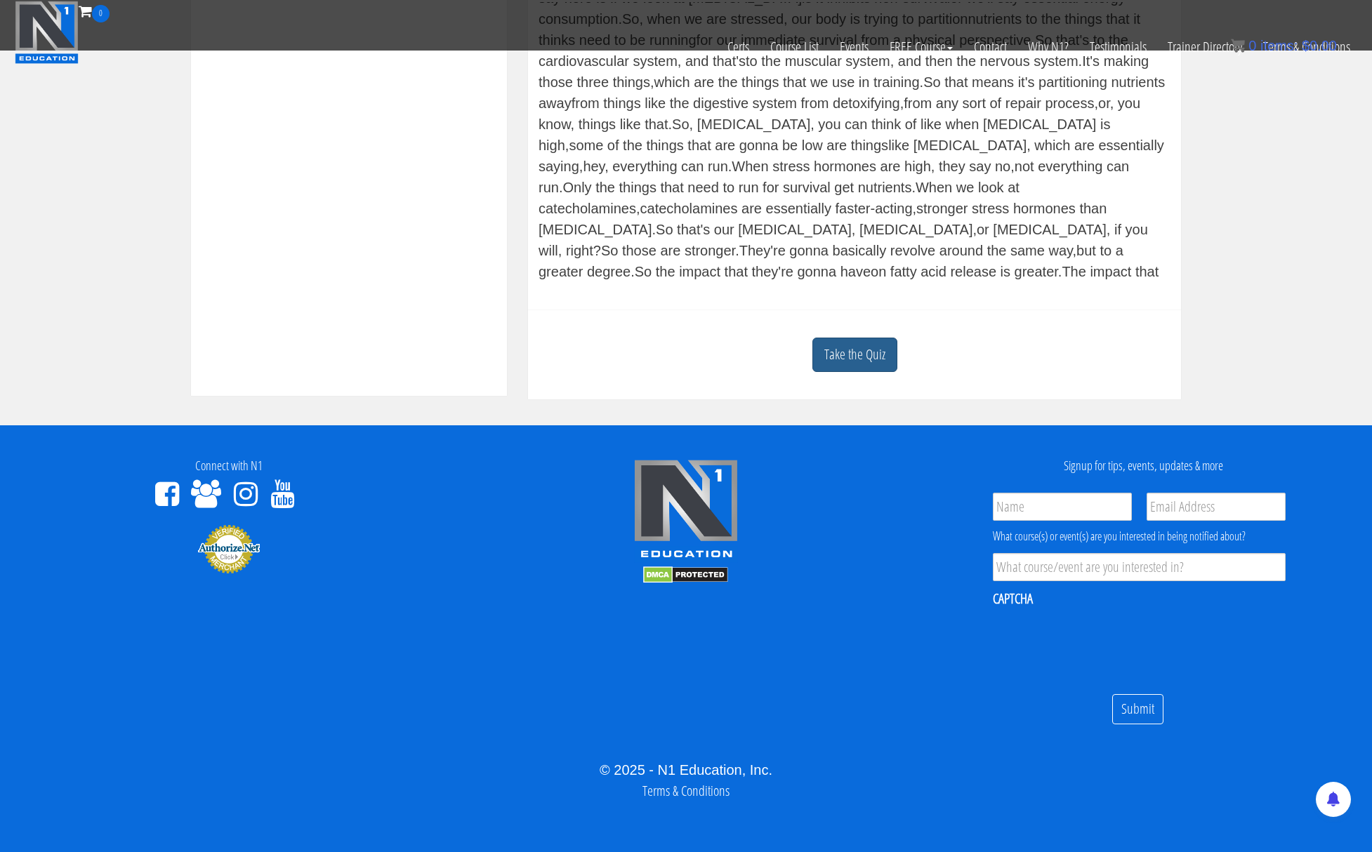
click at [874, 352] on link "Take the Quiz" at bounding box center [854, 355] width 85 height 34
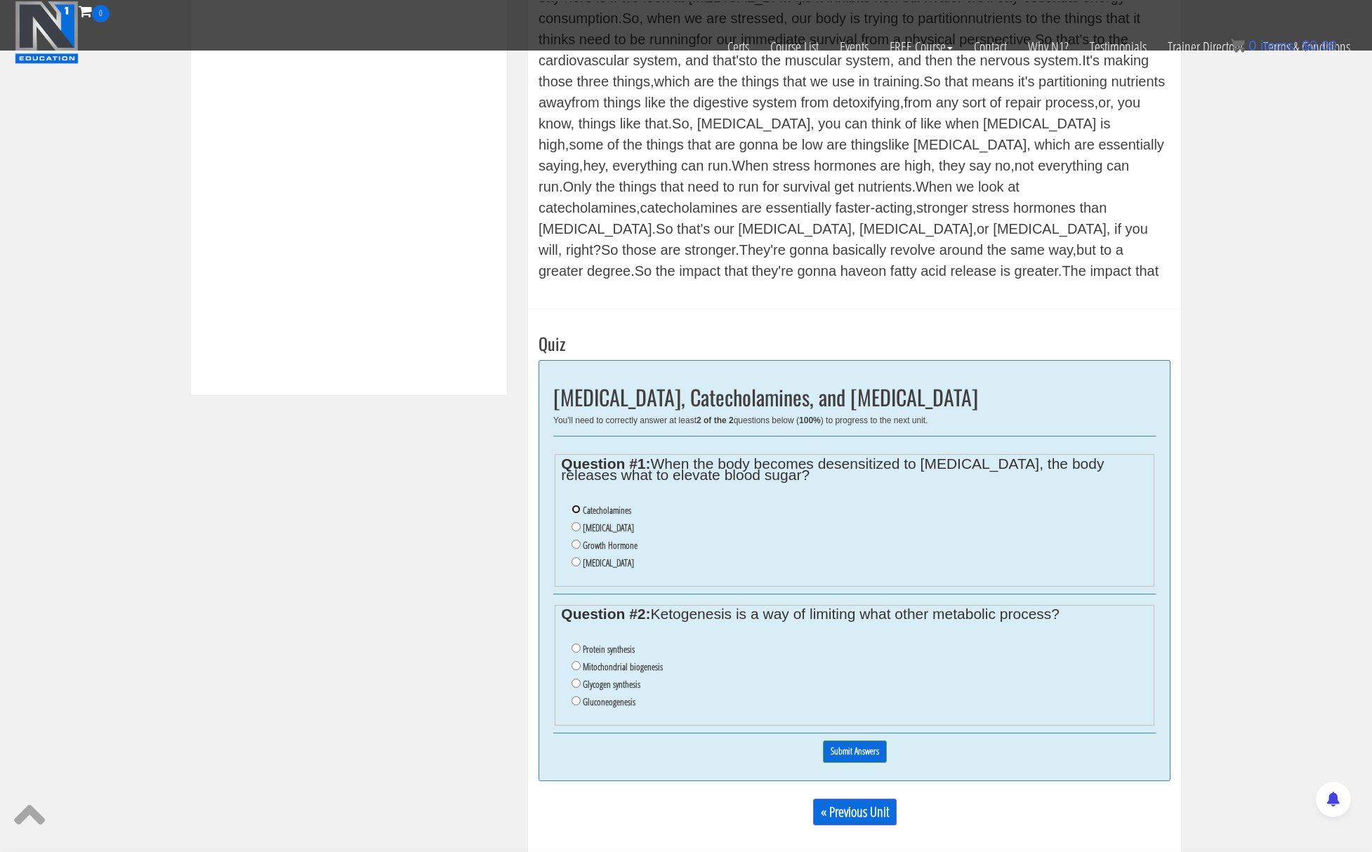
click at [574, 510] on input "Catecholamines" at bounding box center [576, 509] width 9 height 9
radio input "true"
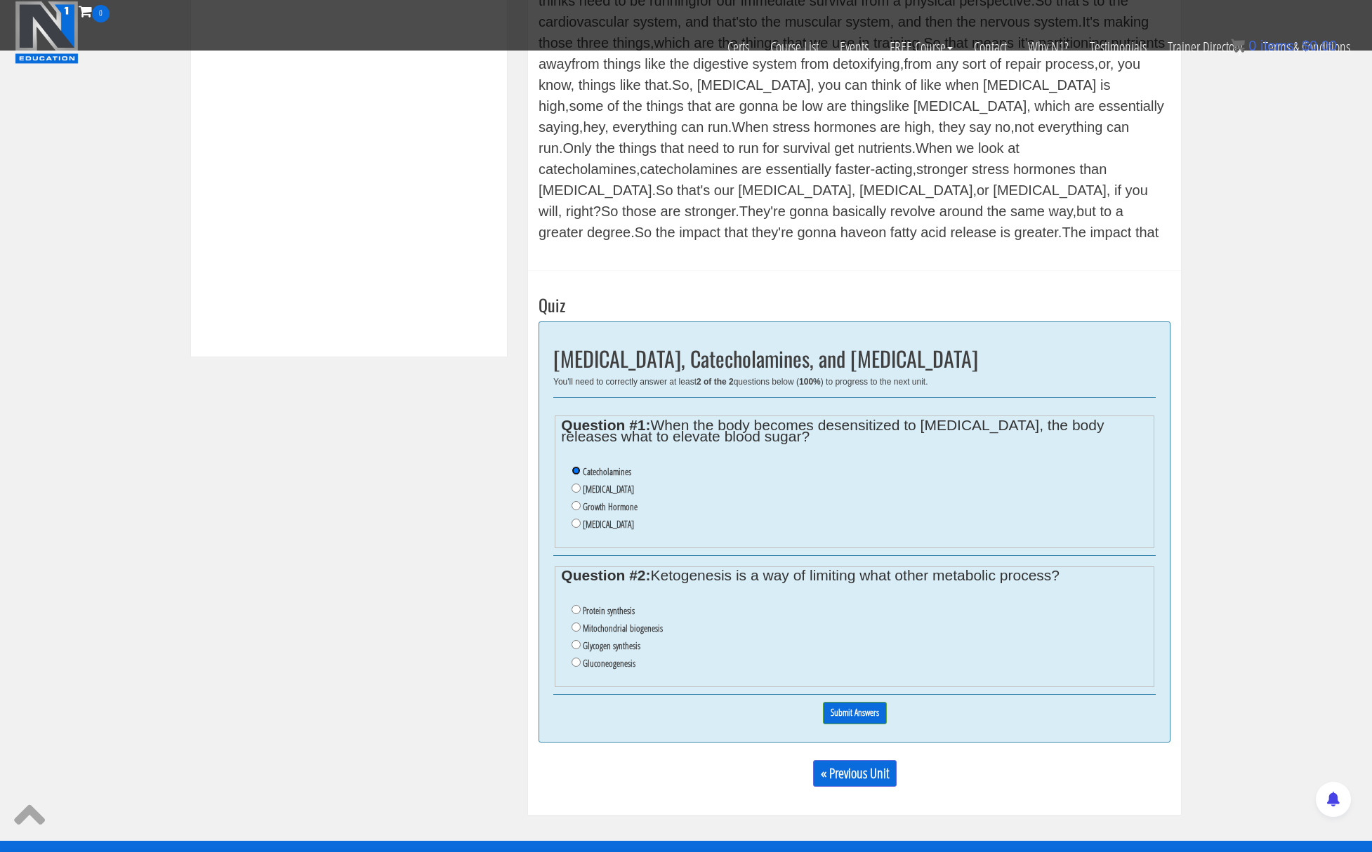
scroll to position [537, 0]
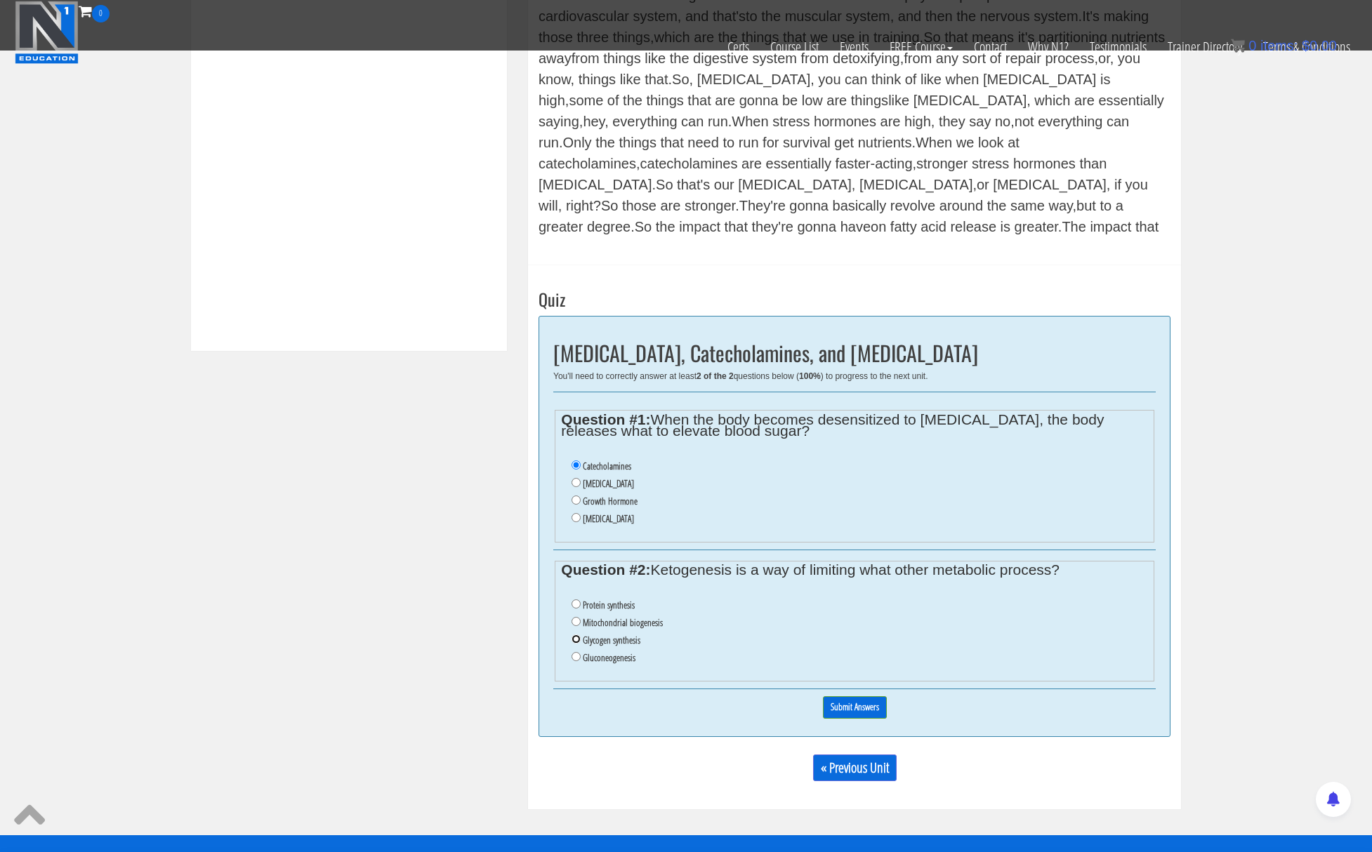
click at [574, 640] on input "Glycogen synthesis" at bounding box center [576, 639] width 9 height 9
radio input "true"
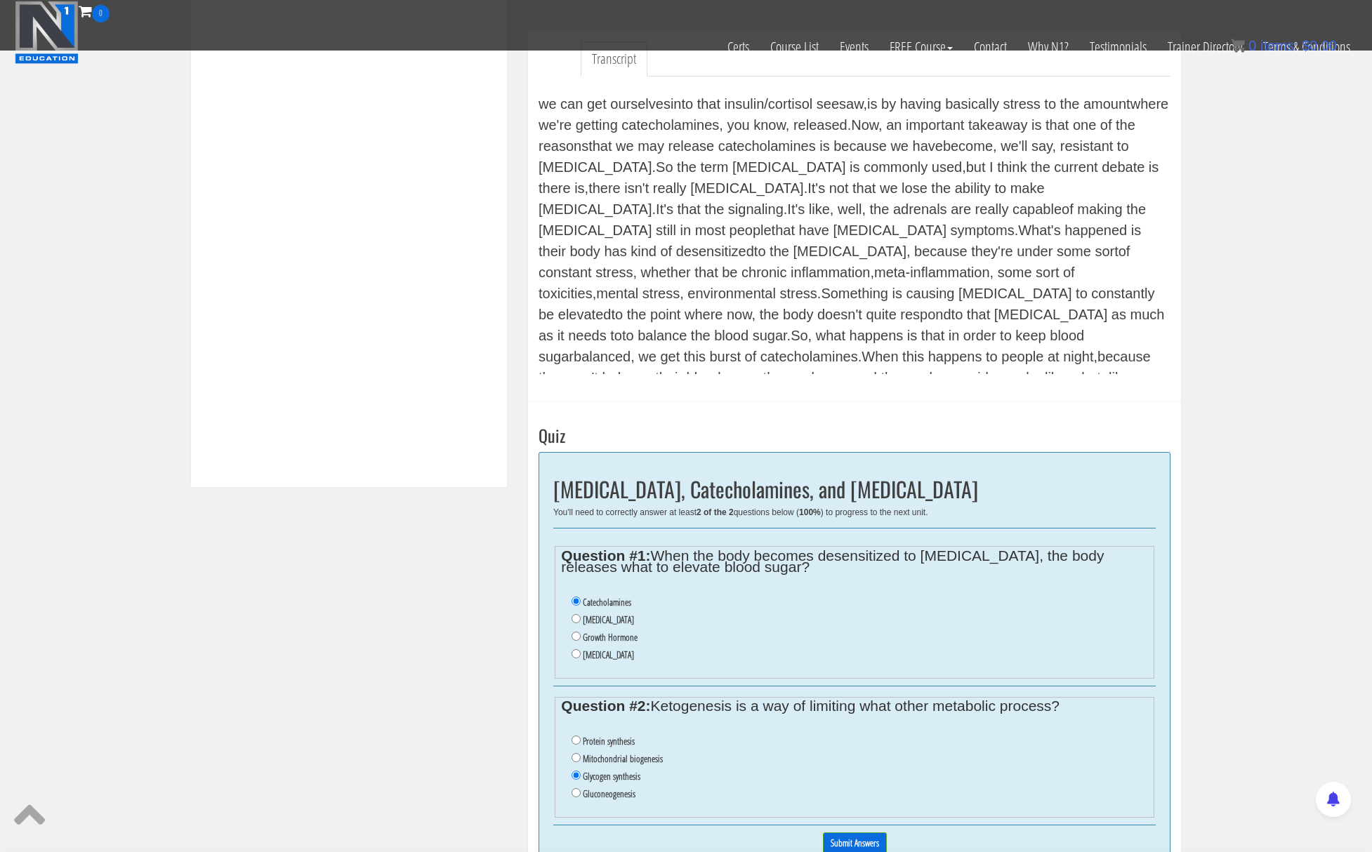
scroll to position [402, 0]
click at [574, 796] on input "Gluconeogenesis" at bounding box center [576, 792] width 9 height 9
radio input "true"
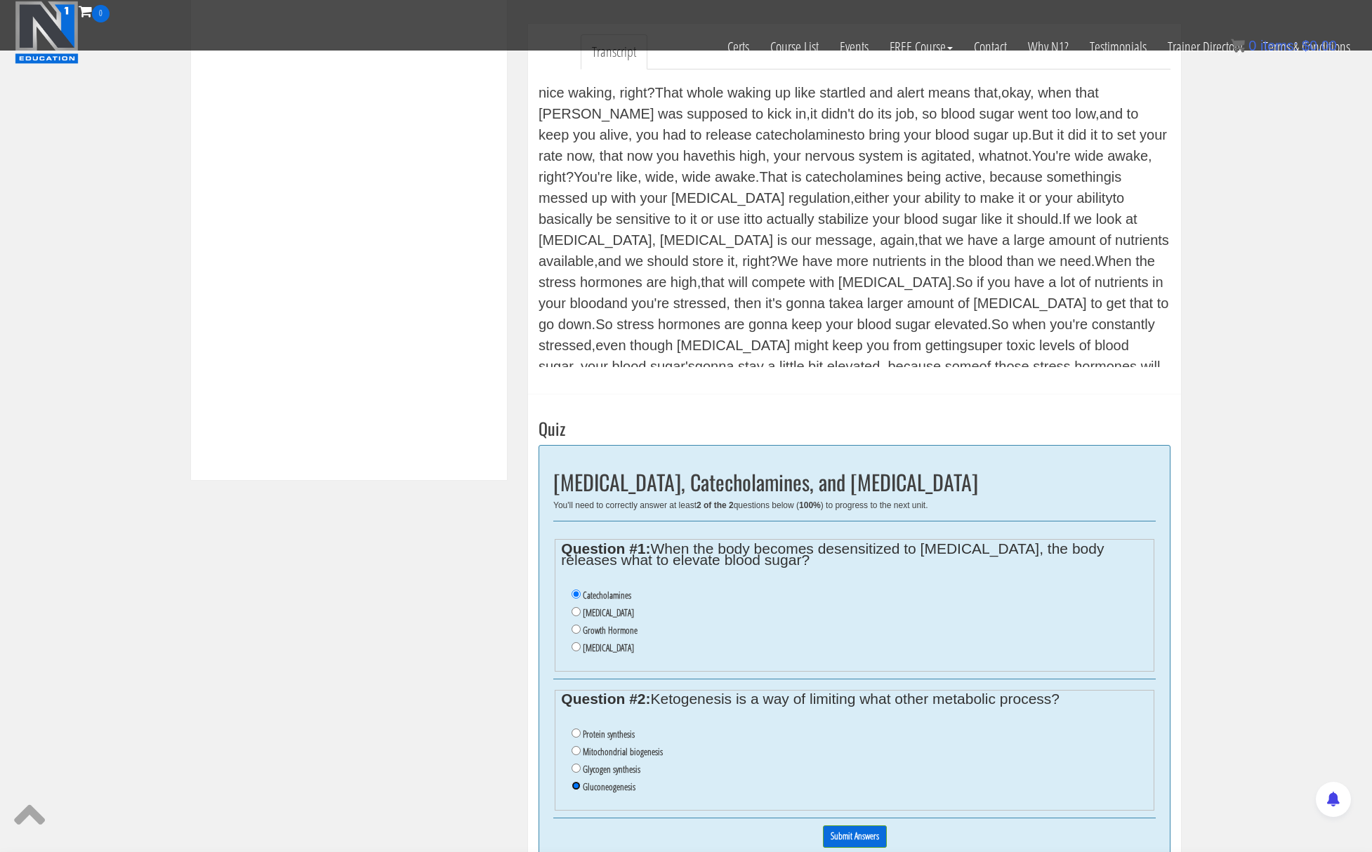
scroll to position [446, 0]
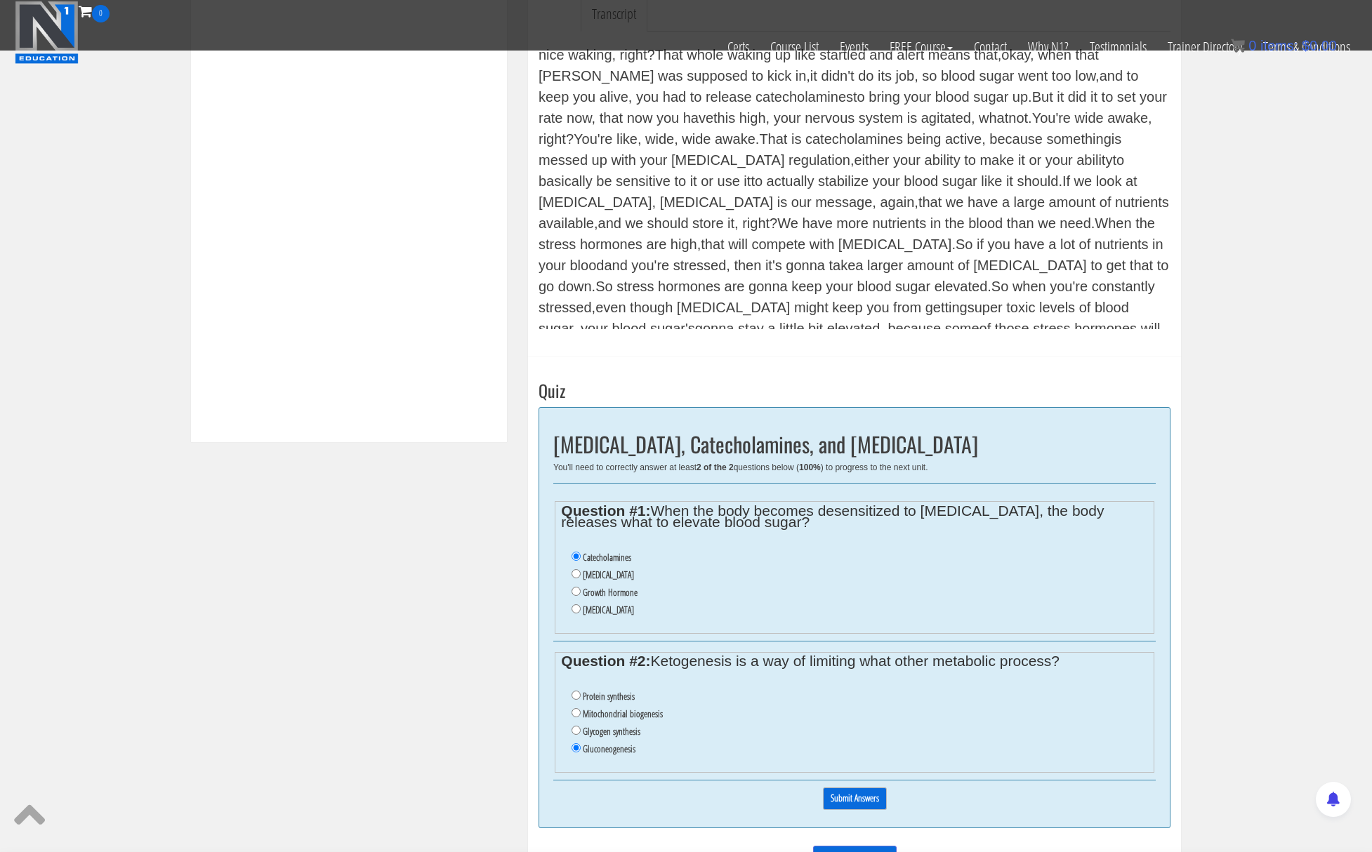
click at [867, 803] on input "Submit Answers" at bounding box center [855, 799] width 64 height 22
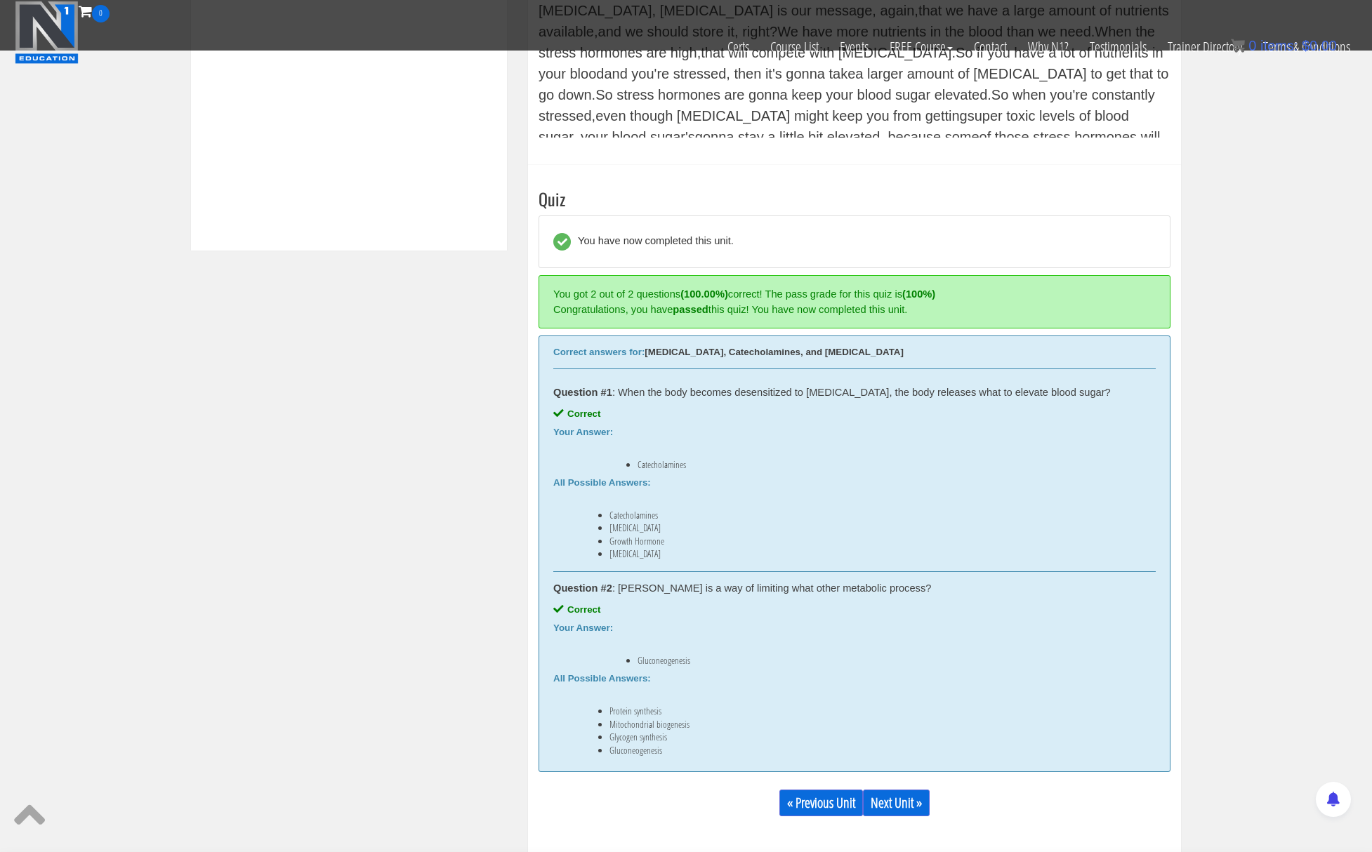
scroll to position [783, 0]
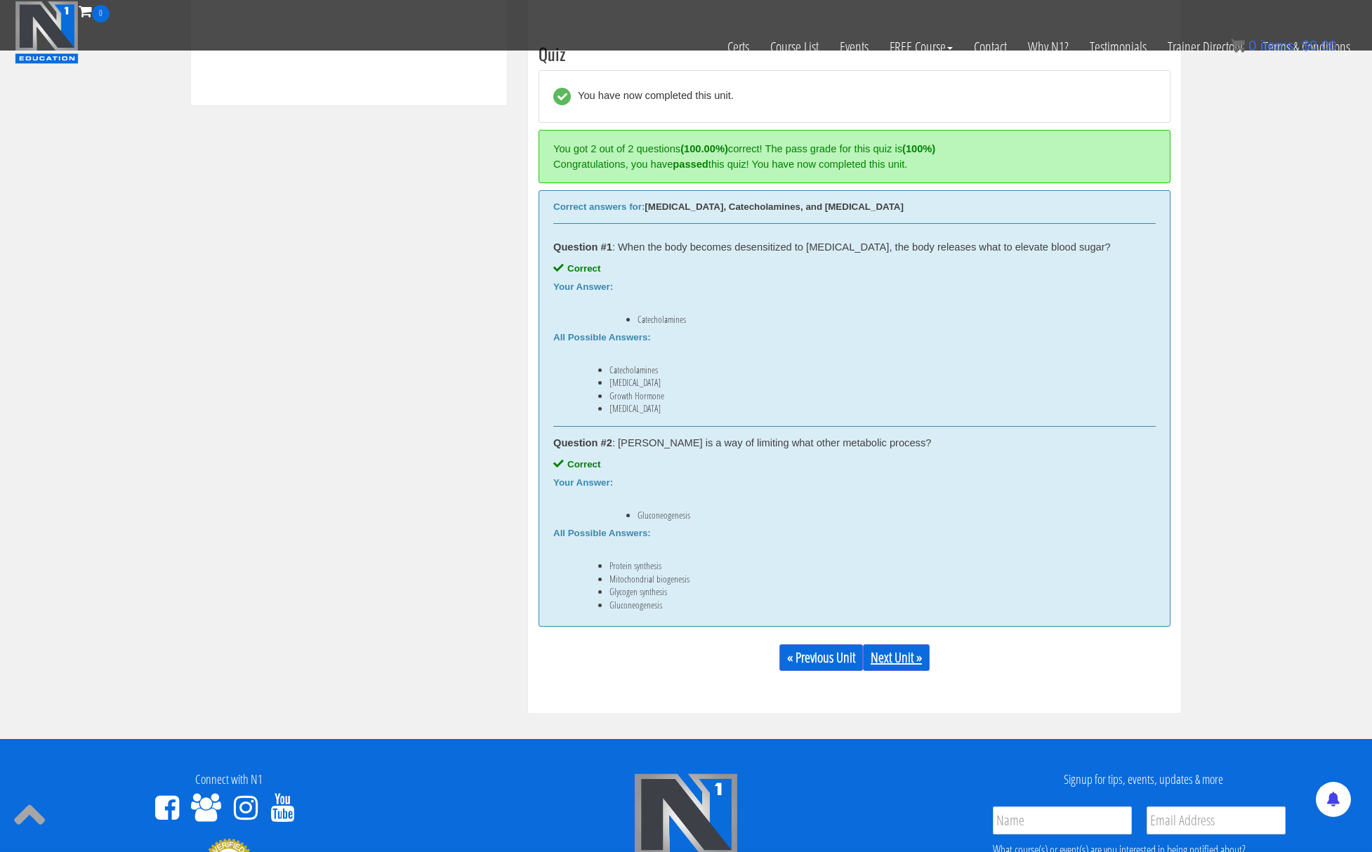
click at [911, 661] on link "Next Unit »" at bounding box center [896, 658] width 67 height 27
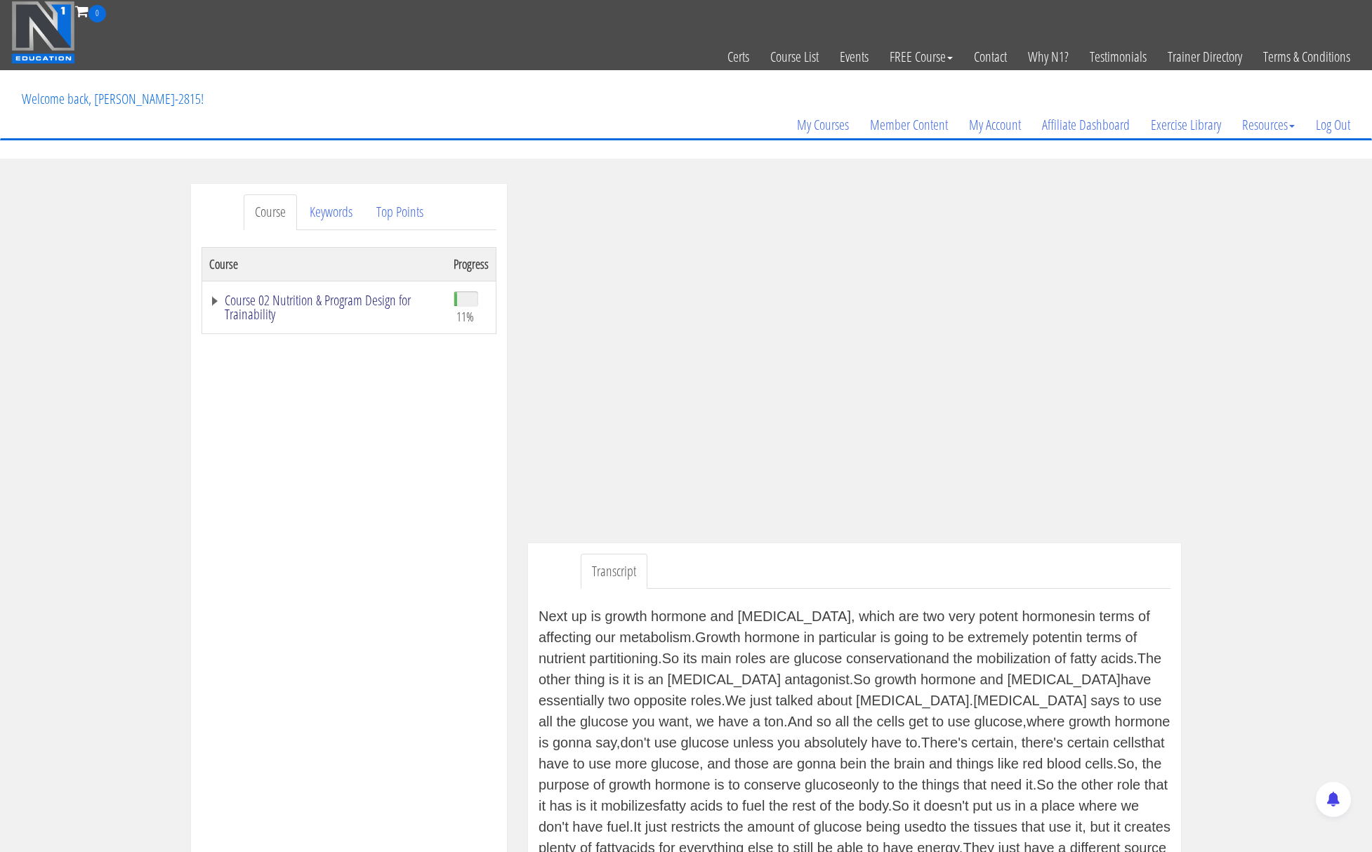
click at [216, 299] on link "Course 02 Nutrition & Program Design for Trainability" at bounding box center [324, 307] width 230 height 28
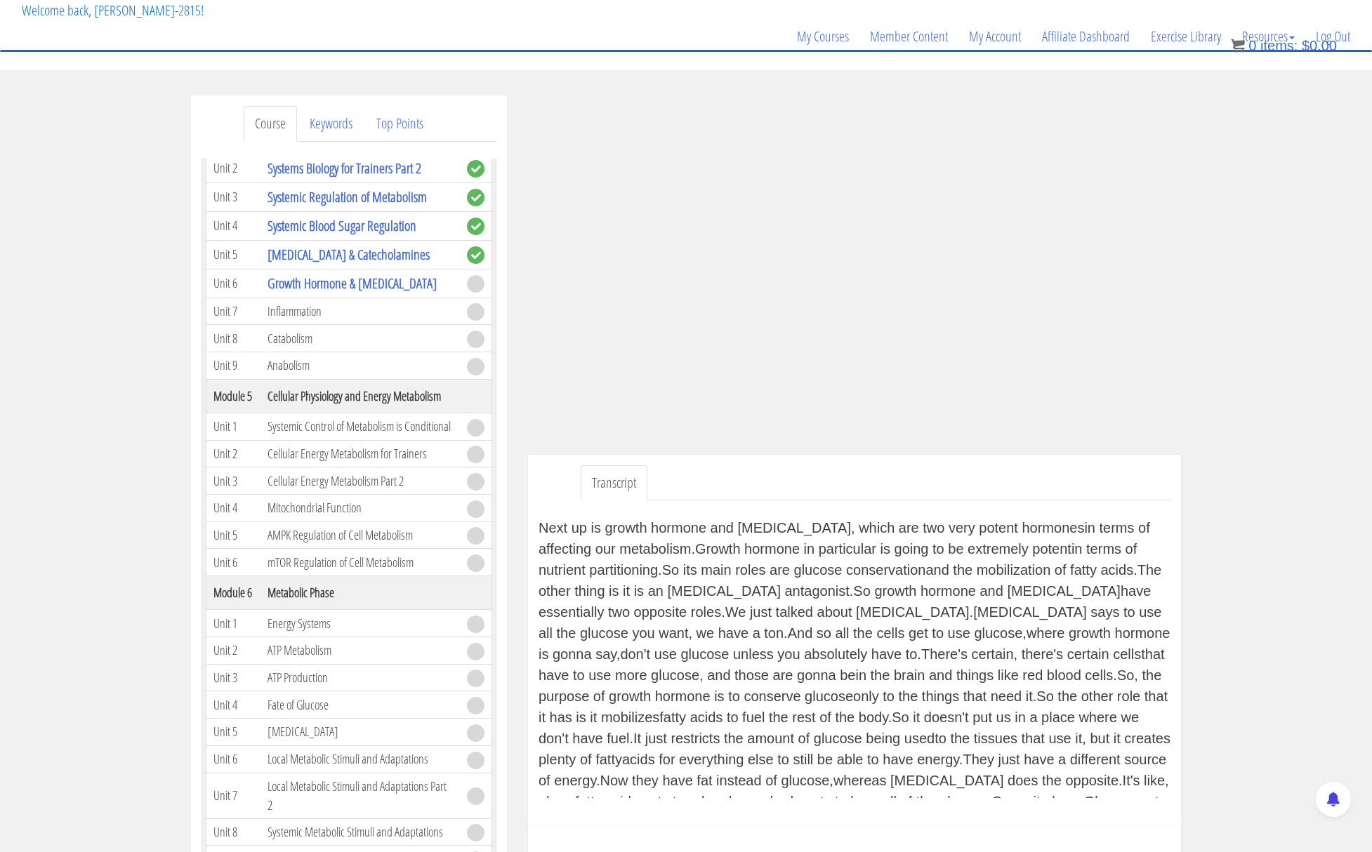
scroll to position [515, 0]
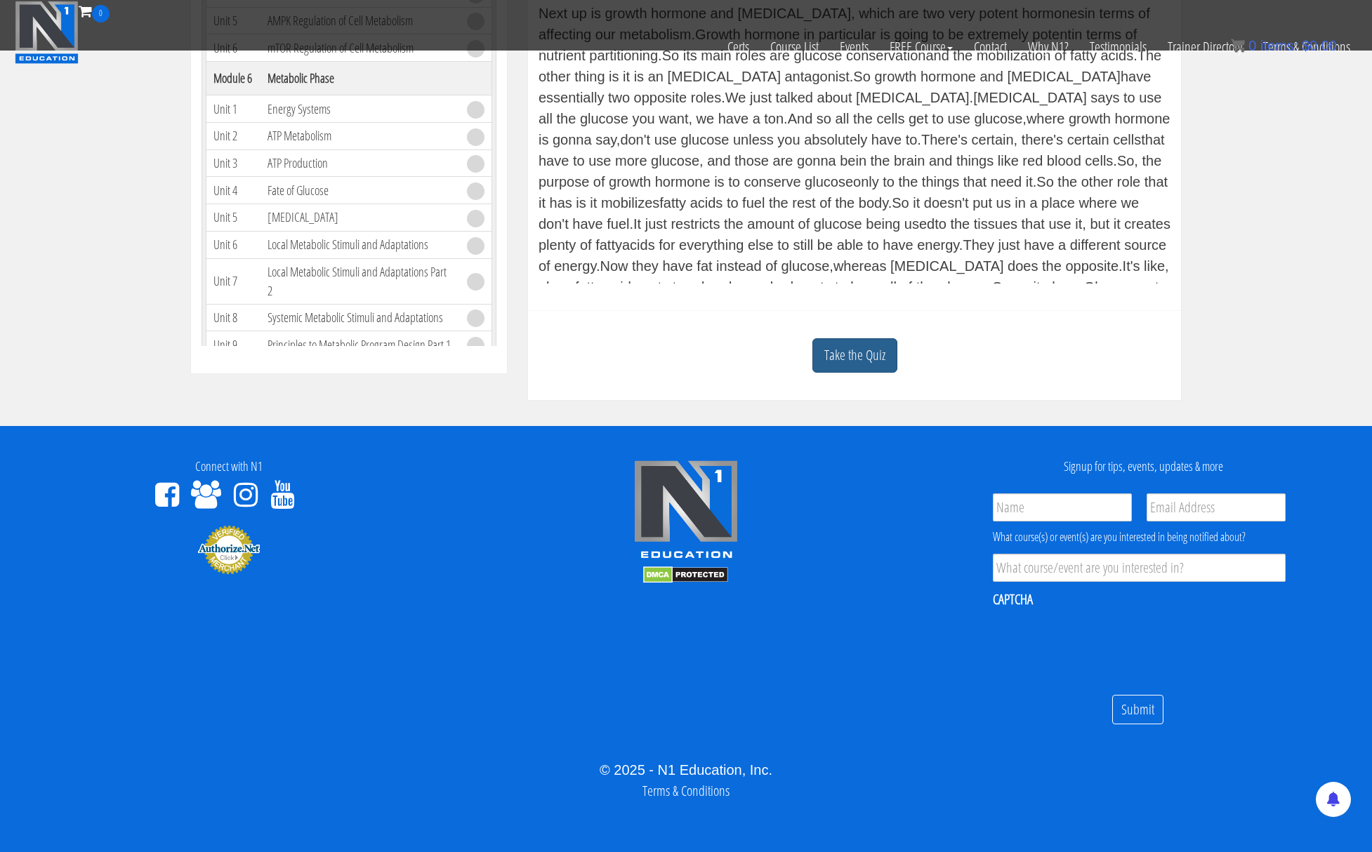
click at [840, 369] on link "Take the Quiz" at bounding box center [854, 355] width 85 height 34
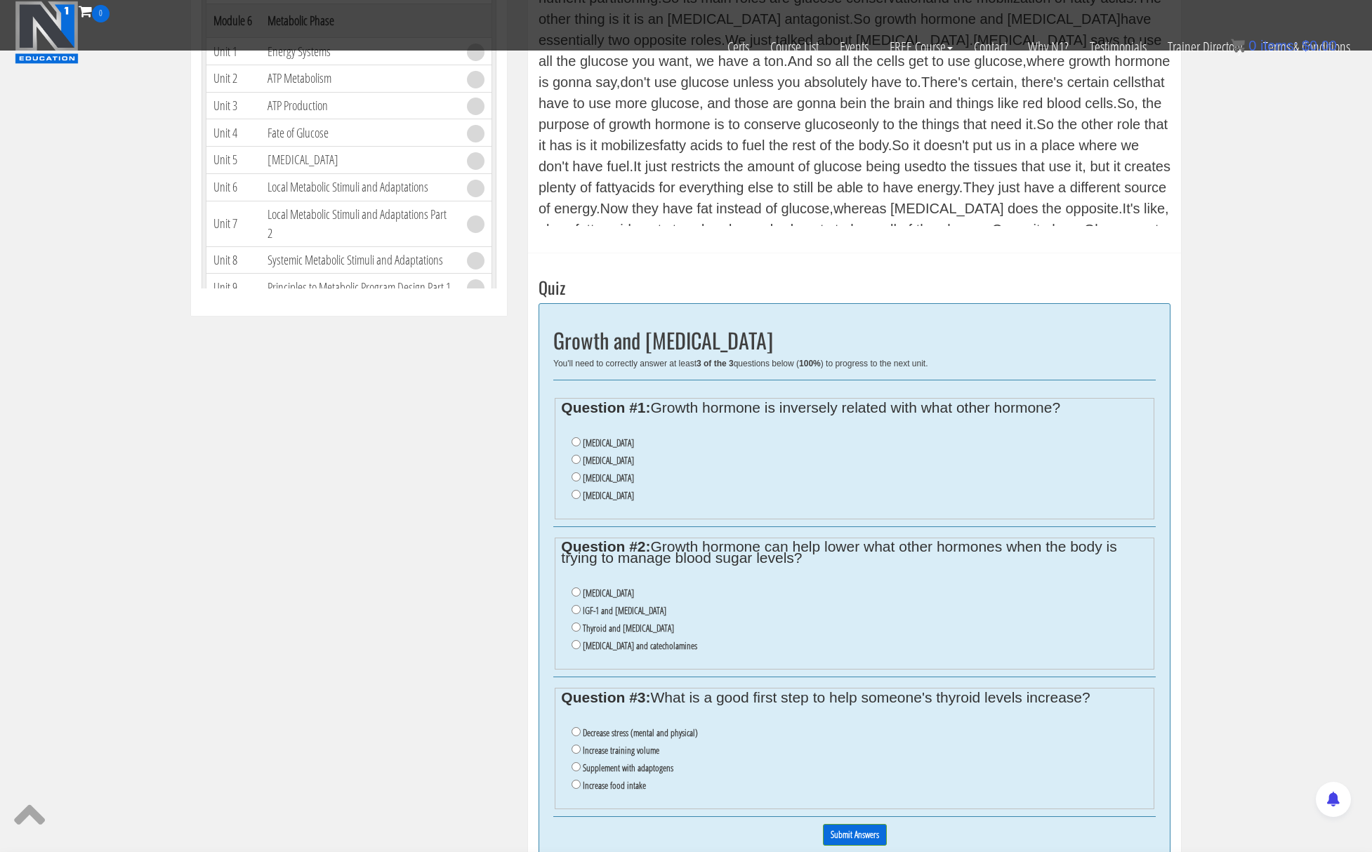
scroll to position [573, 0]
click at [578, 459] on input "[MEDICAL_DATA]" at bounding box center [576, 458] width 9 height 9
radio input "true"
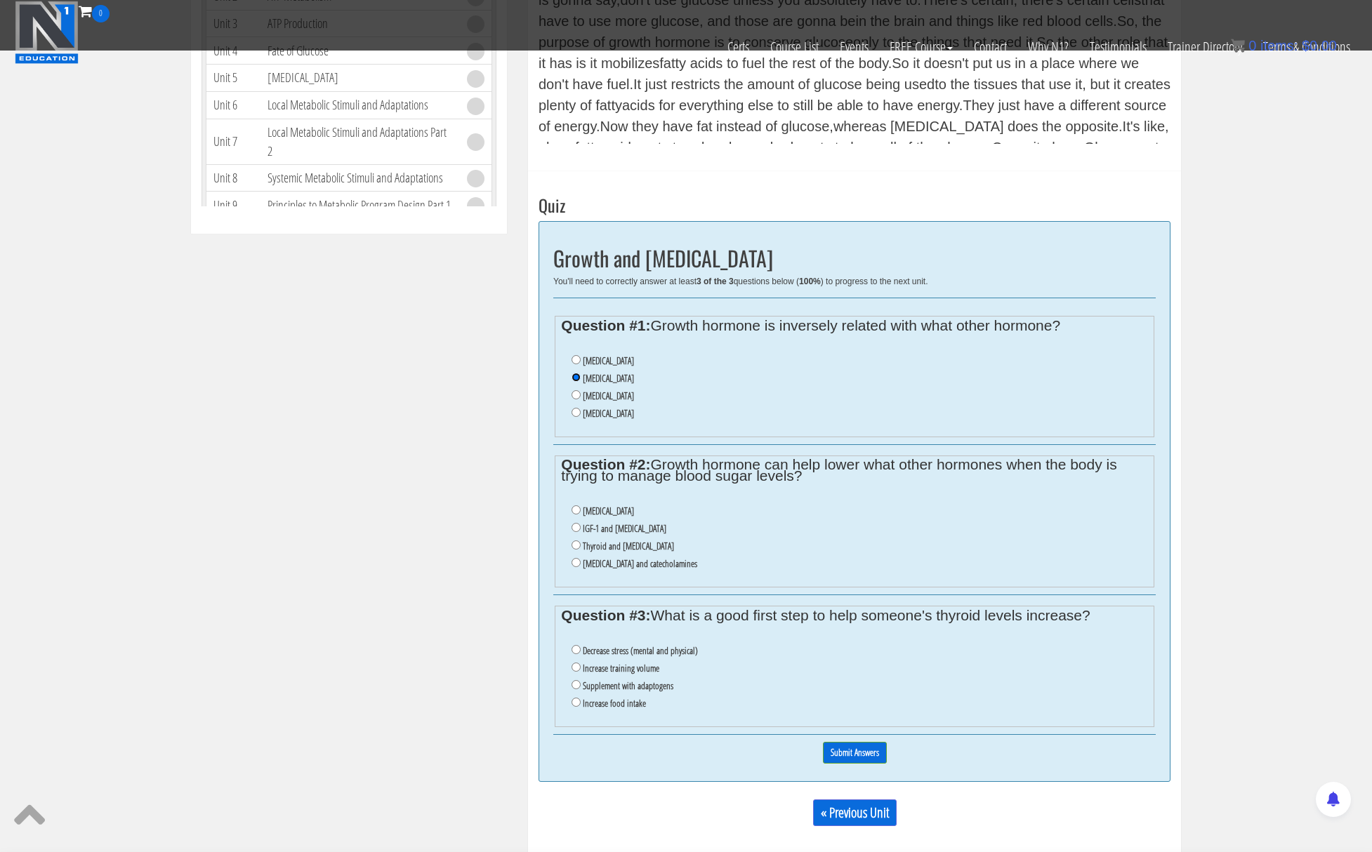
scroll to position [659, 0]
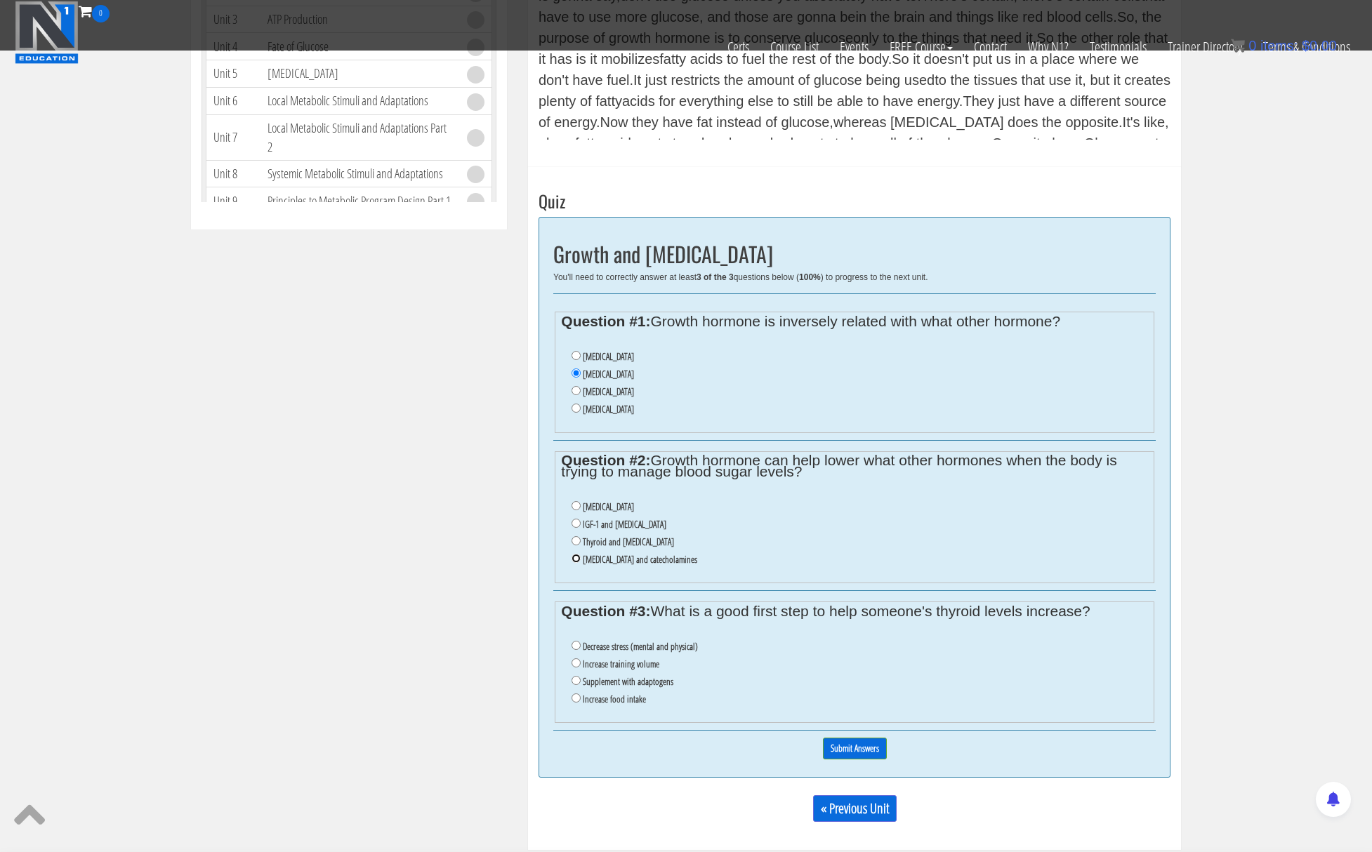
click at [574, 561] on input "[MEDICAL_DATA] and catecholamines" at bounding box center [576, 558] width 9 height 9
radio input "true"
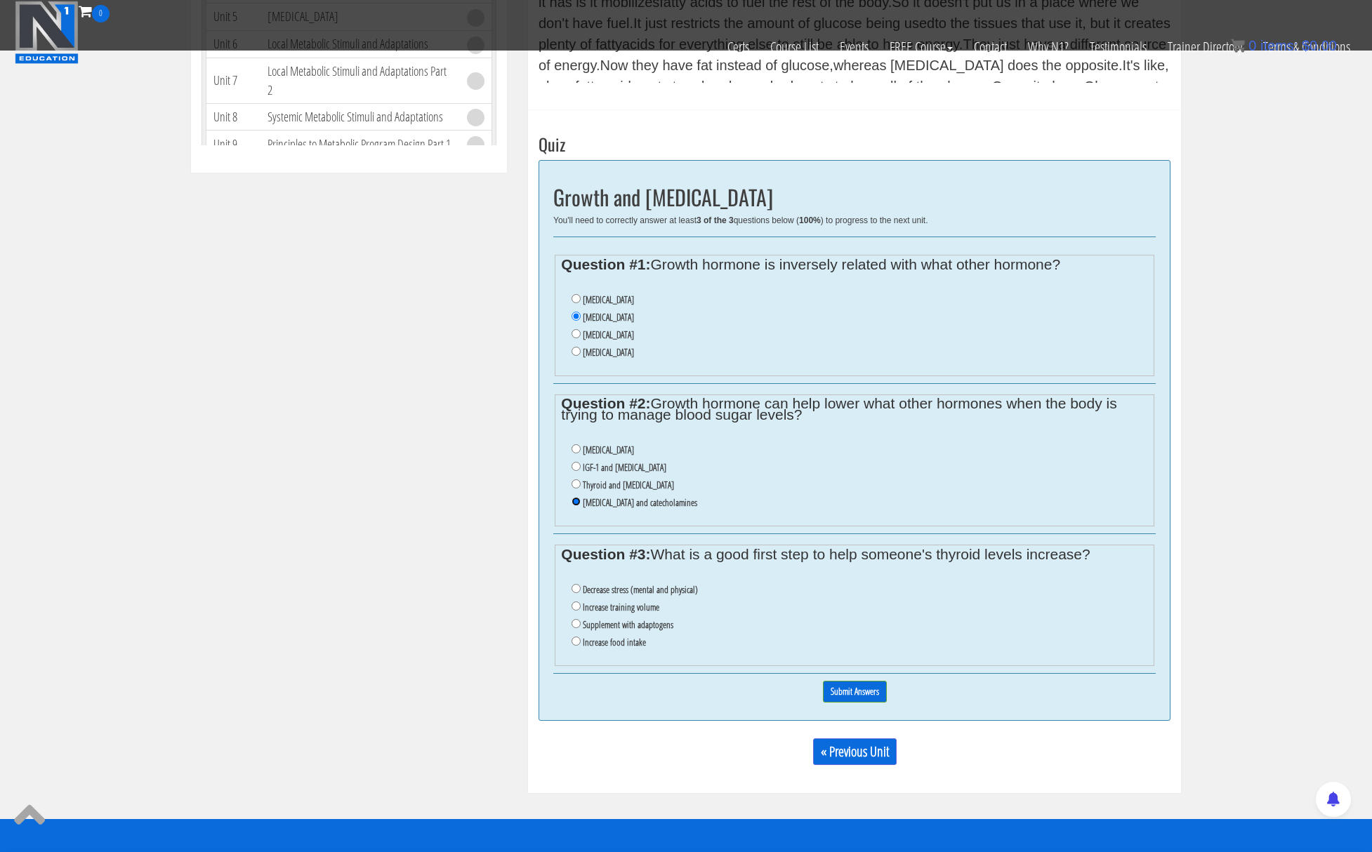
scroll to position [720, 0]
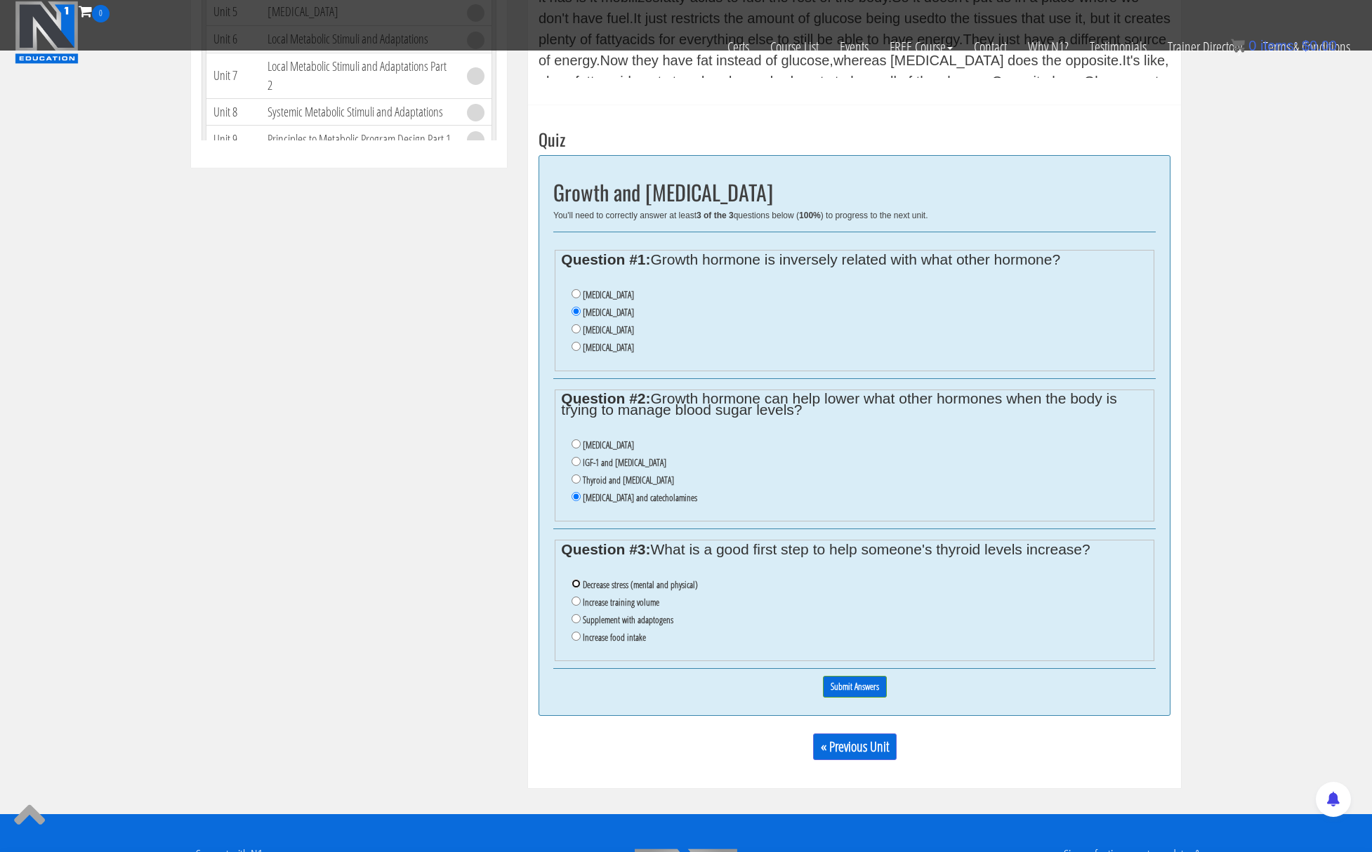
click at [574, 583] on input "Decrease stress (mental and physical)" at bounding box center [576, 583] width 9 height 9
radio input "true"
click at [842, 686] on input "Submit Answers" at bounding box center [855, 687] width 64 height 22
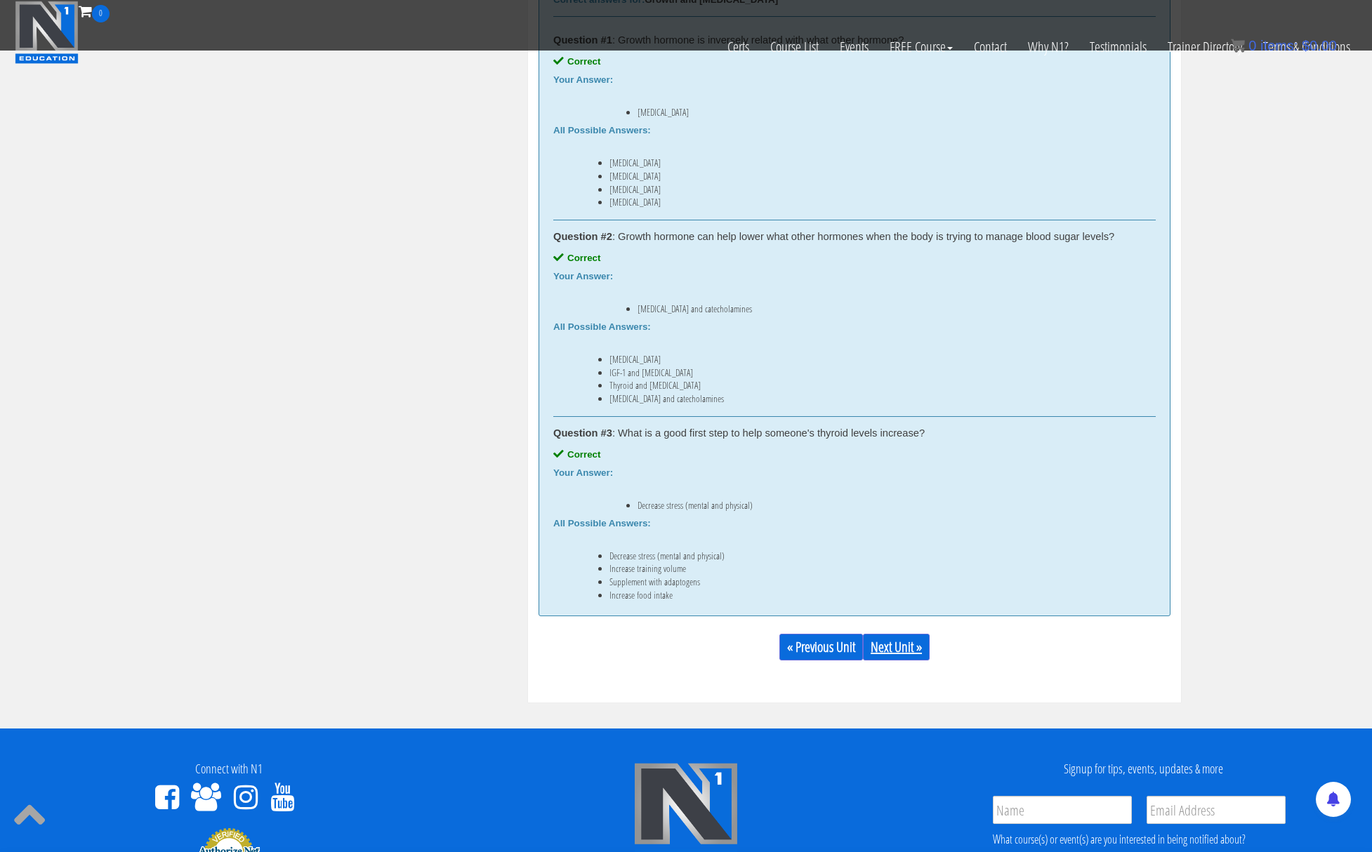
scroll to position [1013, 0]
click at [892, 649] on link "Next Unit »" at bounding box center [896, 646] width 67 height 27
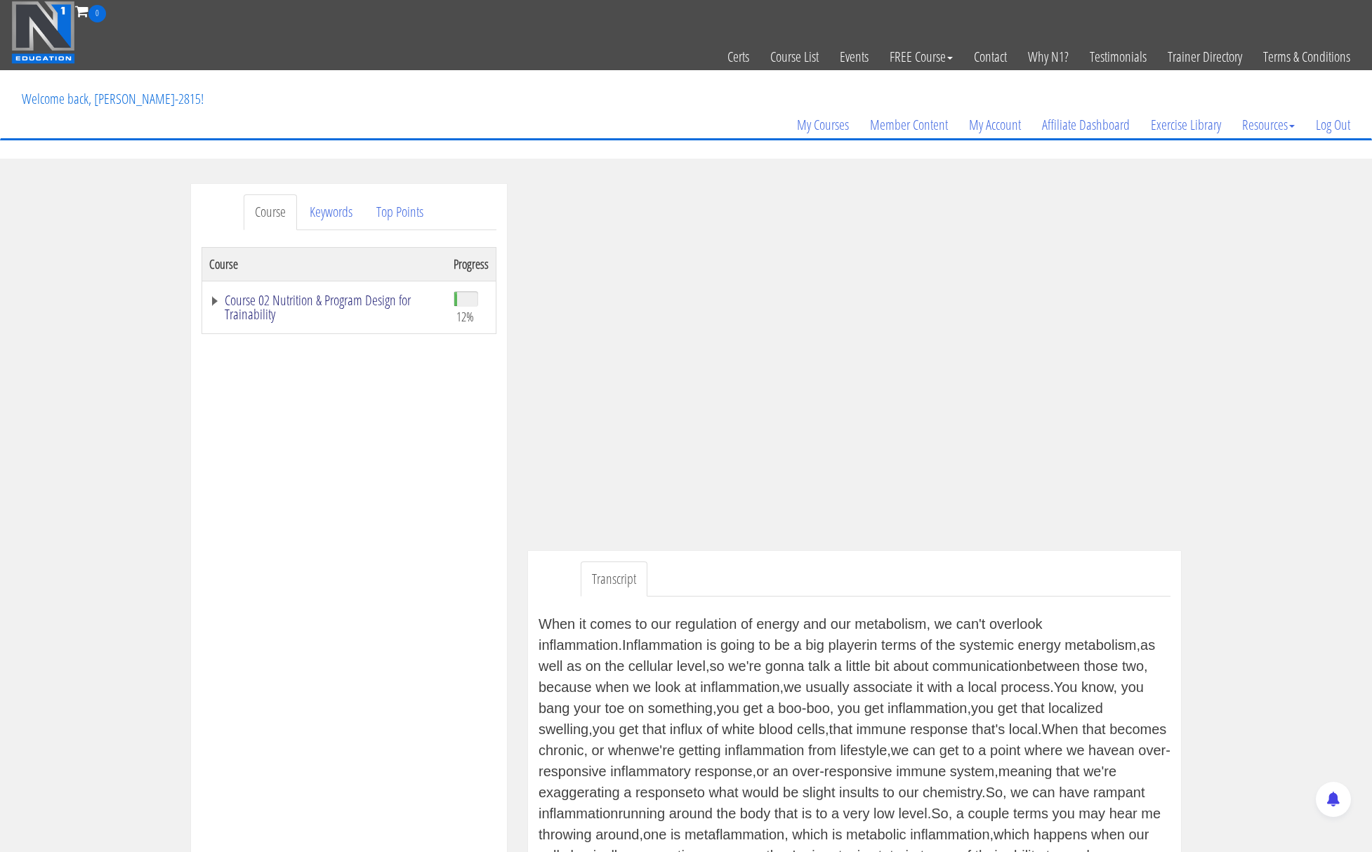
click at [213, 299] on link "Course 02 Nutrition & Program Design for Trainability" at bounding box center [324, 307] width 230 height 28
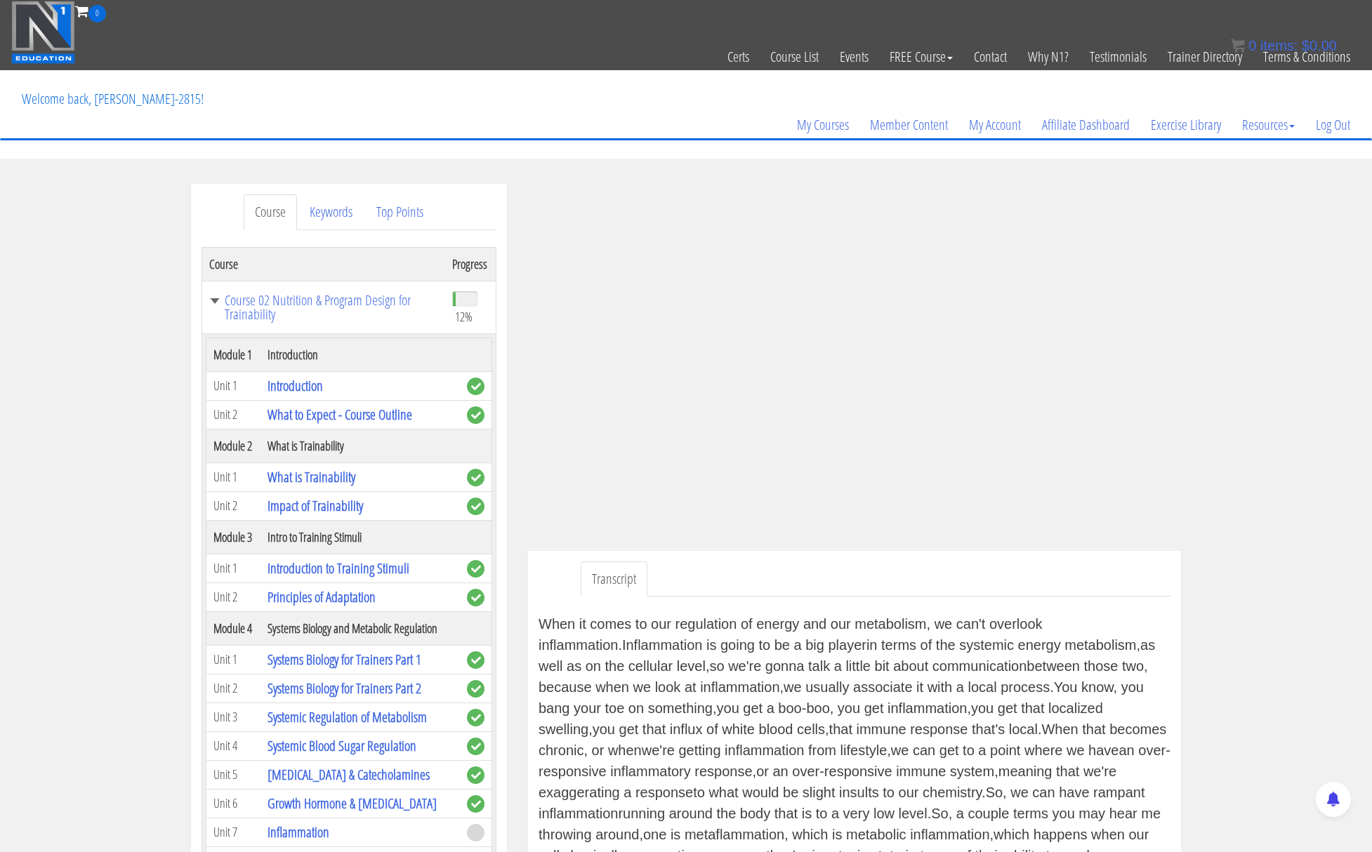
click at [475, 274] on th "Progress" at bounding box center [470, 264] width 51 height 34
click at [215, 304] on link "Course 02 Nutrition & Program Design for Trainability" at bounding box center [323, 307] width 229 height 28
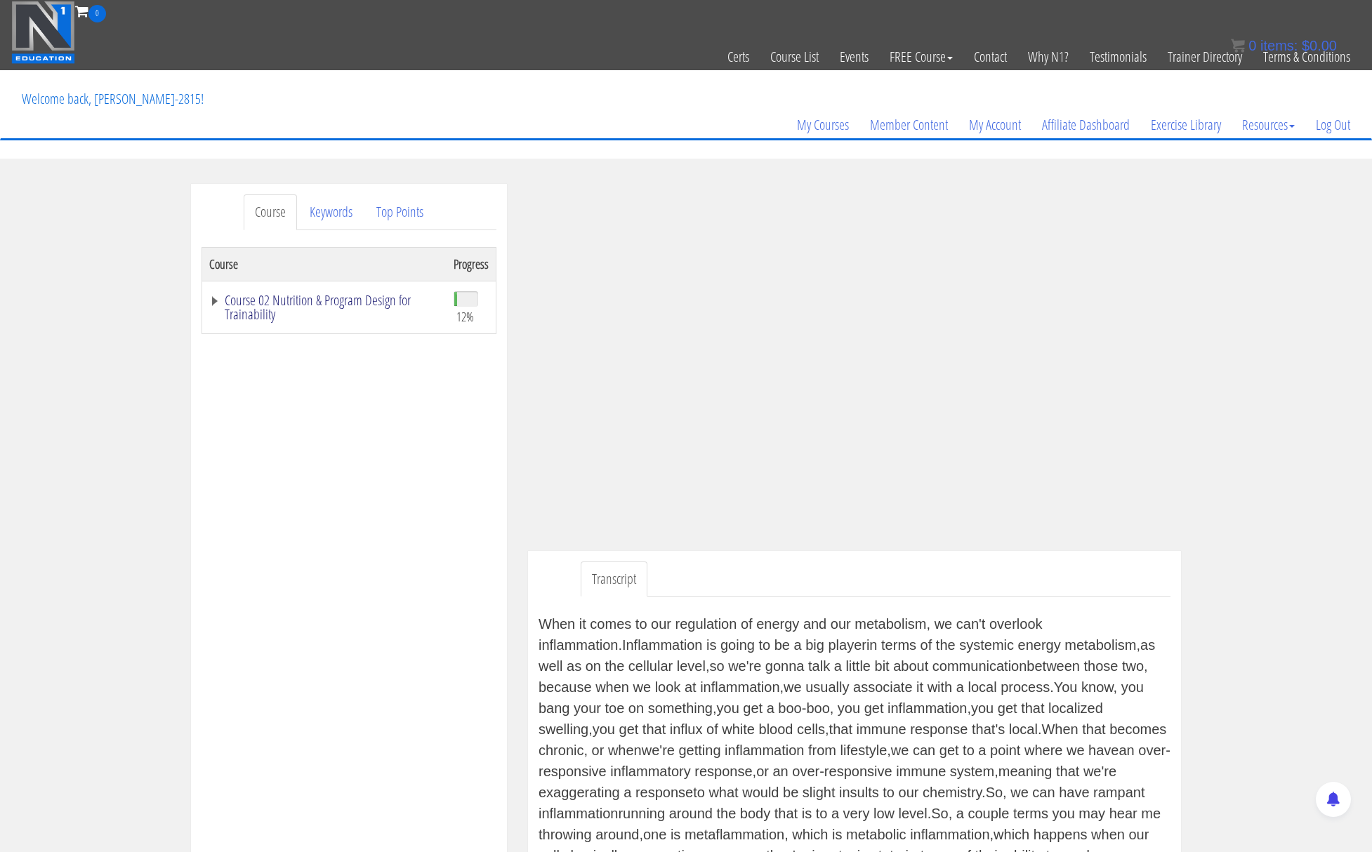
click at [214, 304] on link "Course 02 Nutrition & Program Design for Trainability" at bounding box center [324, 307] width 230 height 28
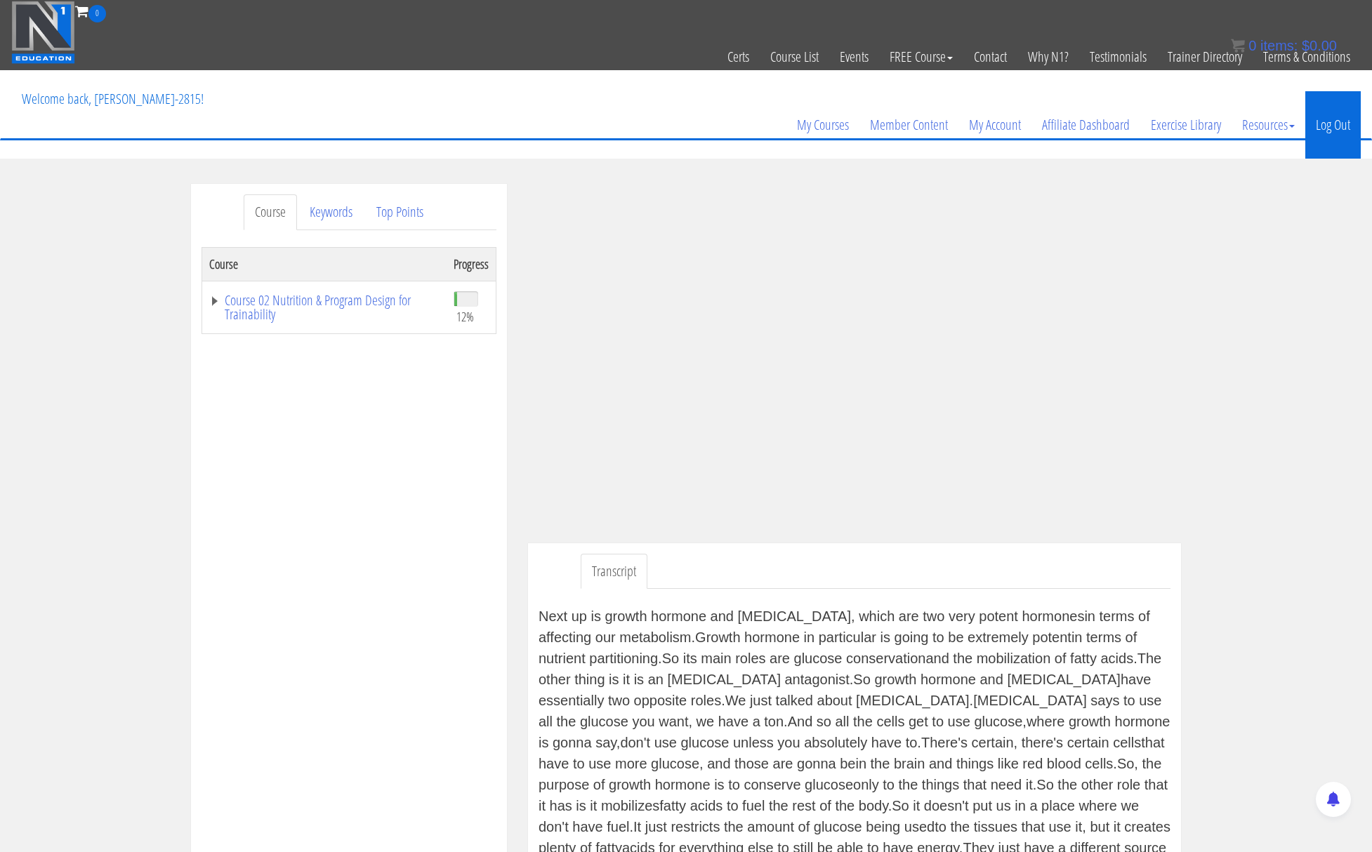
click at [1324, 126] on link "Log Out" at bounding box center [1332, 124] width 55 height 67
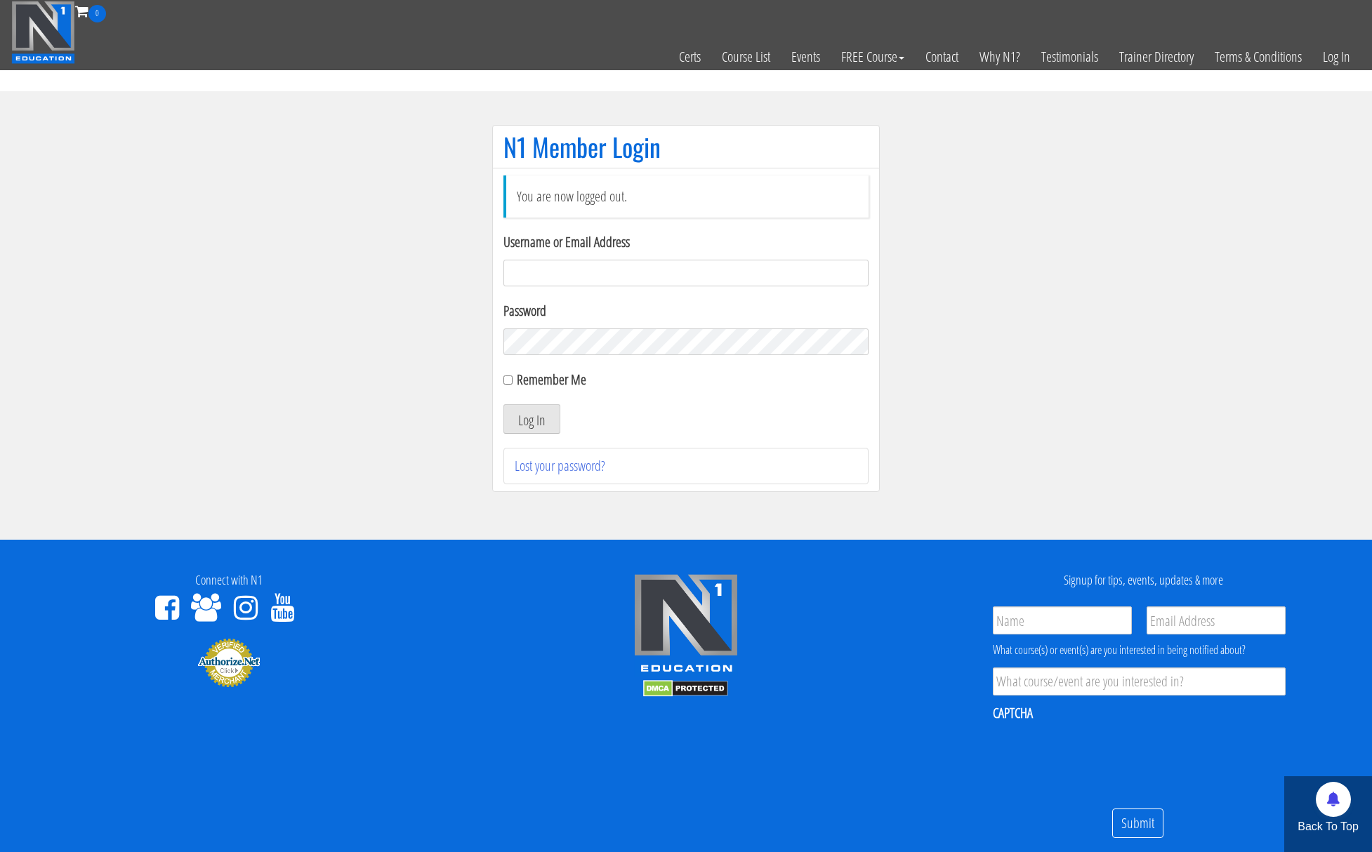
type input "kortney.[PERSON_NAME]-2815"
click at [503, 384] on div "Remember Me" at bounding box center [685, 379] width 365 height 21
click at [506, 382] on input "Remember Me" at bounding box center [507, 380] width 9 height 9
checkbox input "true"
click at [517, 418] on button "Log In" at bounding box center [531, 418] width 57 height 29
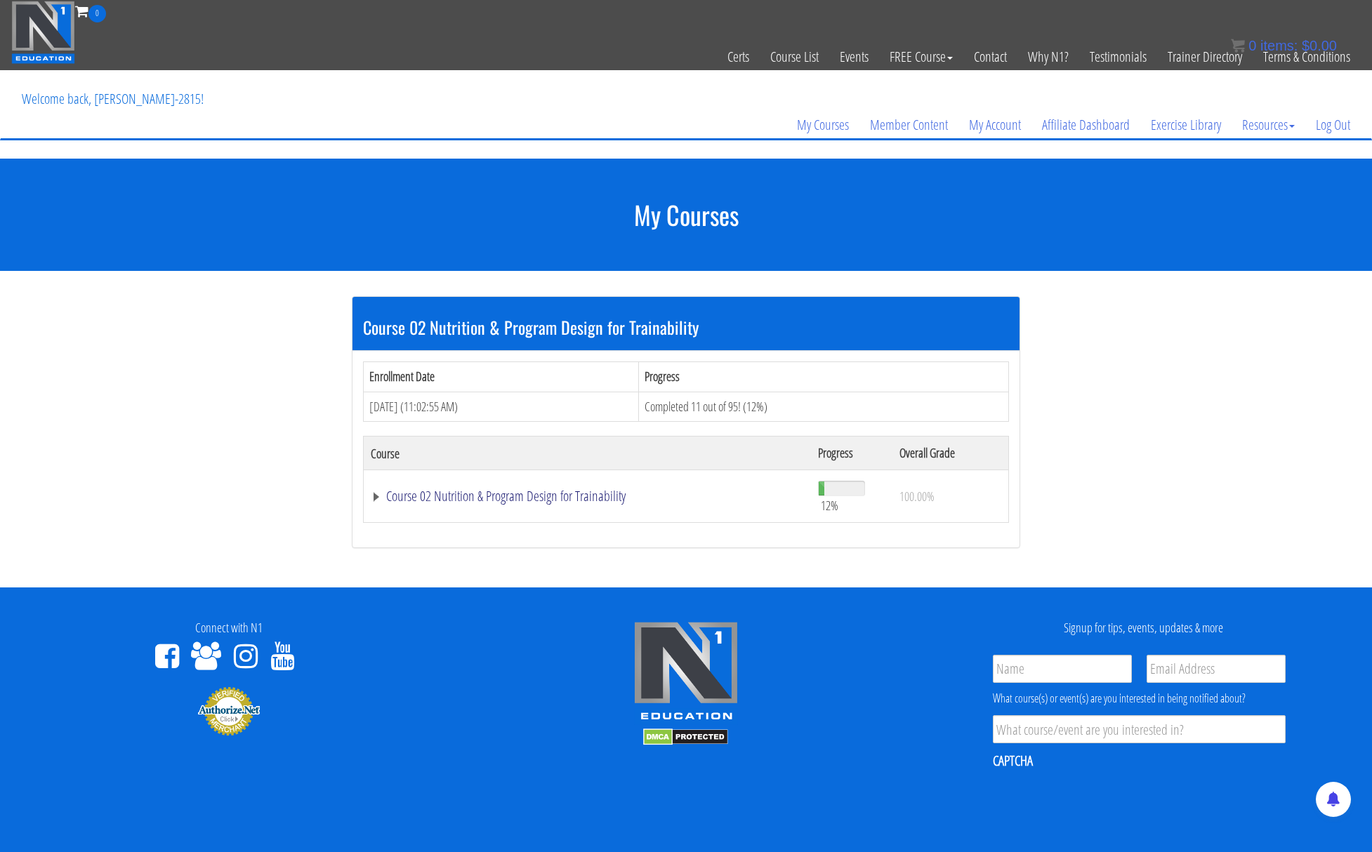
click at [374, 498] on link "Course 02 Nutrition & Program Design for Trainability" at bounding box center [587, 496] width 433 height 14
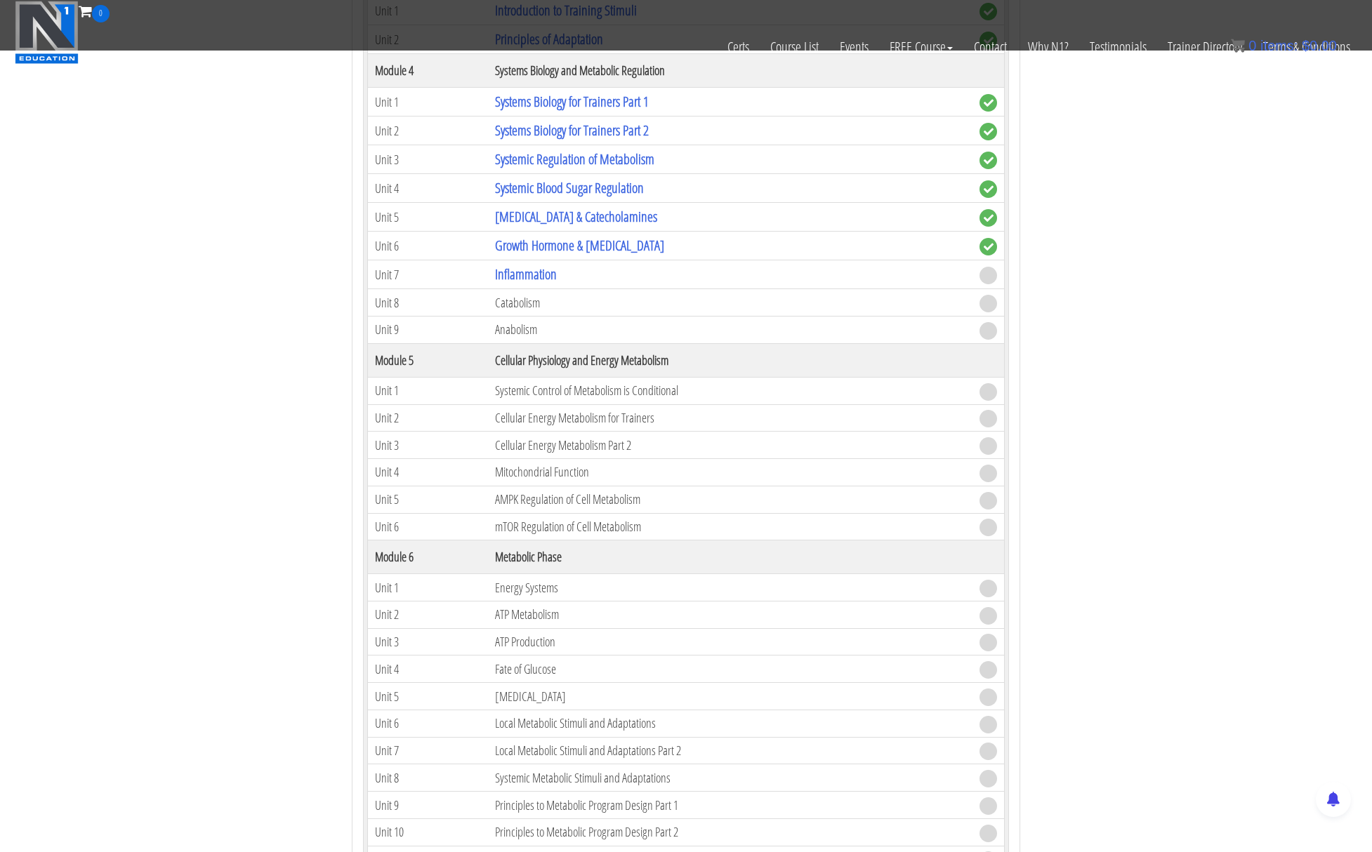
scroll to position [624, 0]
